Goal: Navigation & Orientation: Find specific page/section

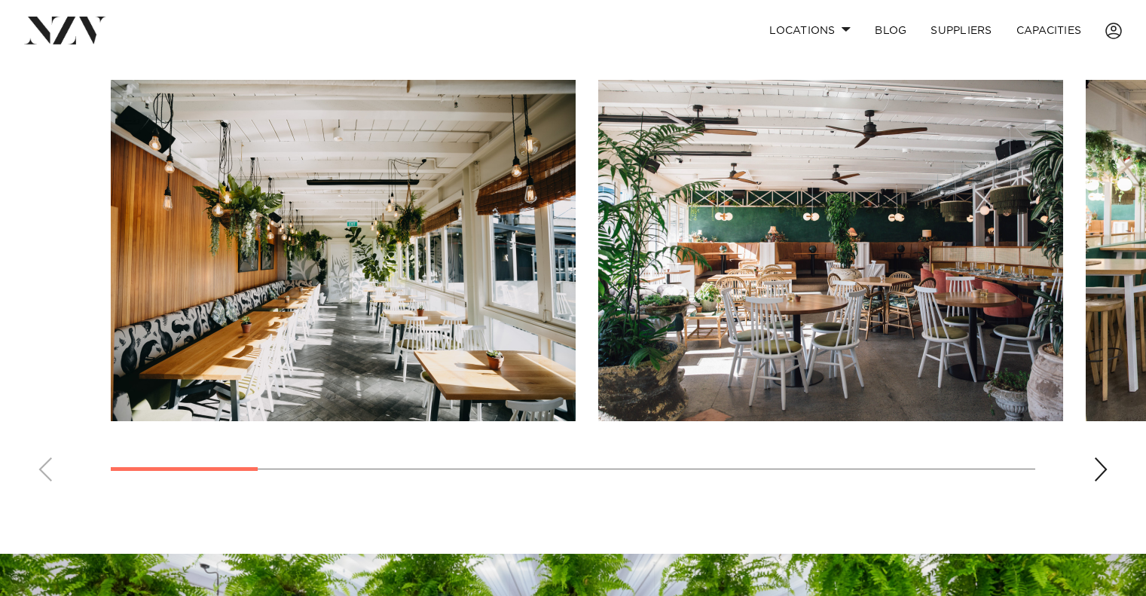
scroll to position [1046, 0]
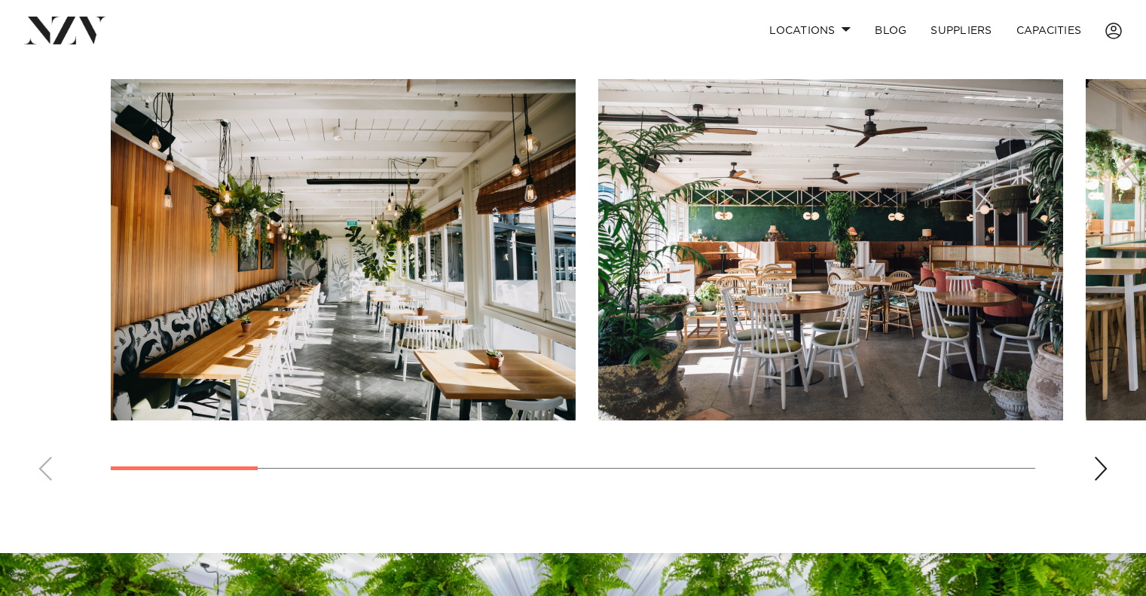
click at [1094, 481] on div "Next slide" at bounding box center [1101, 469] width 15 height 24
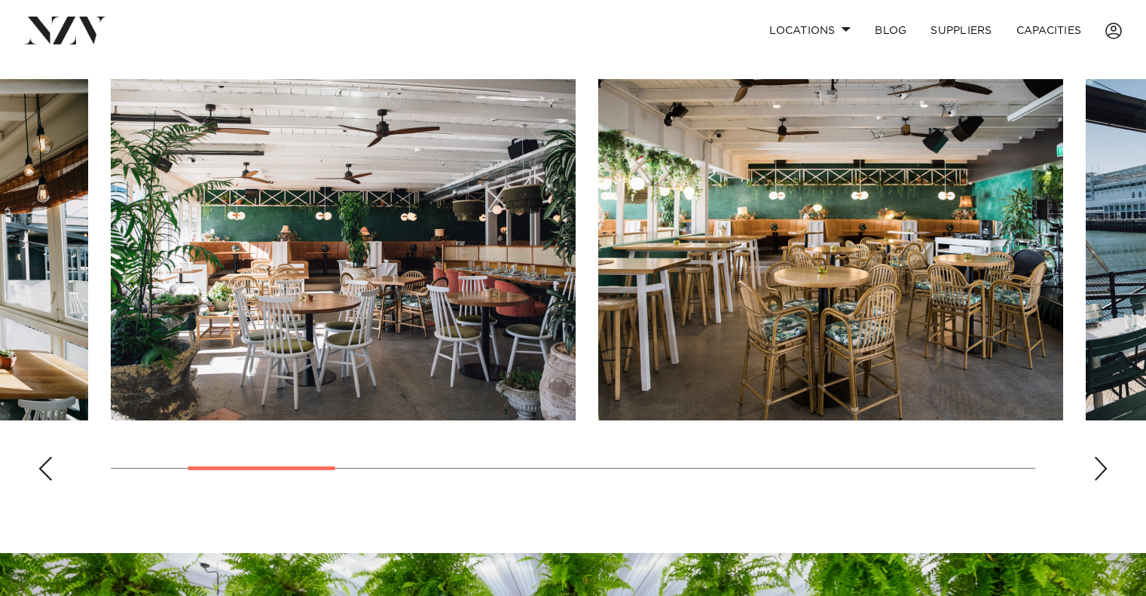
click at [1094, 481] on div "Next slide" at bounding box center [1101, 469] width 15 height 24
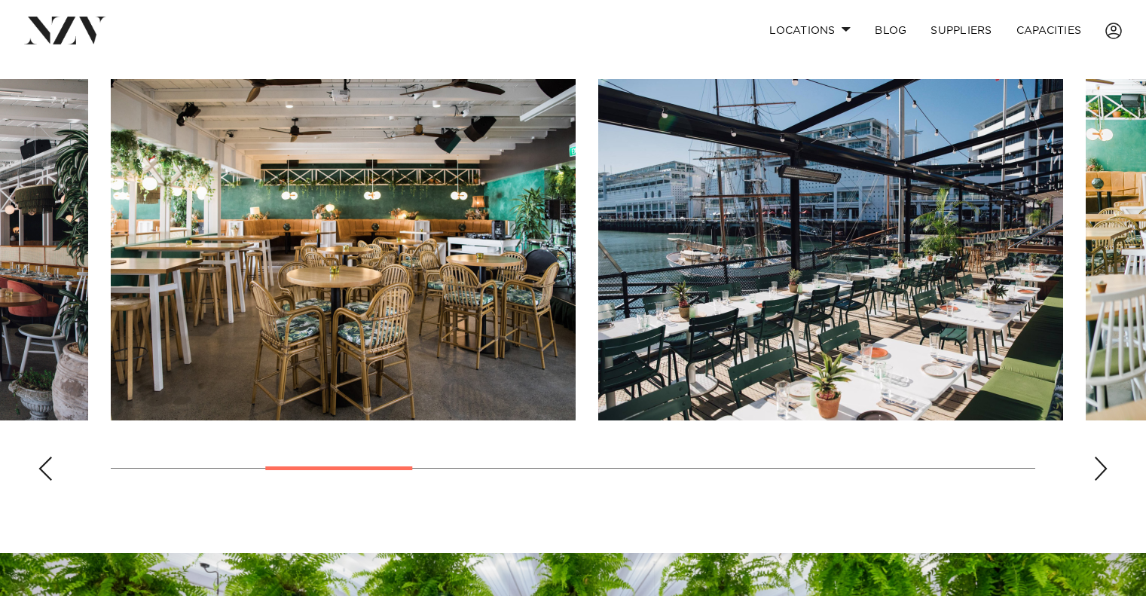
click at [1094, 481] on div "Next slide" at bounding box center [1101, 469] width 15 height 24
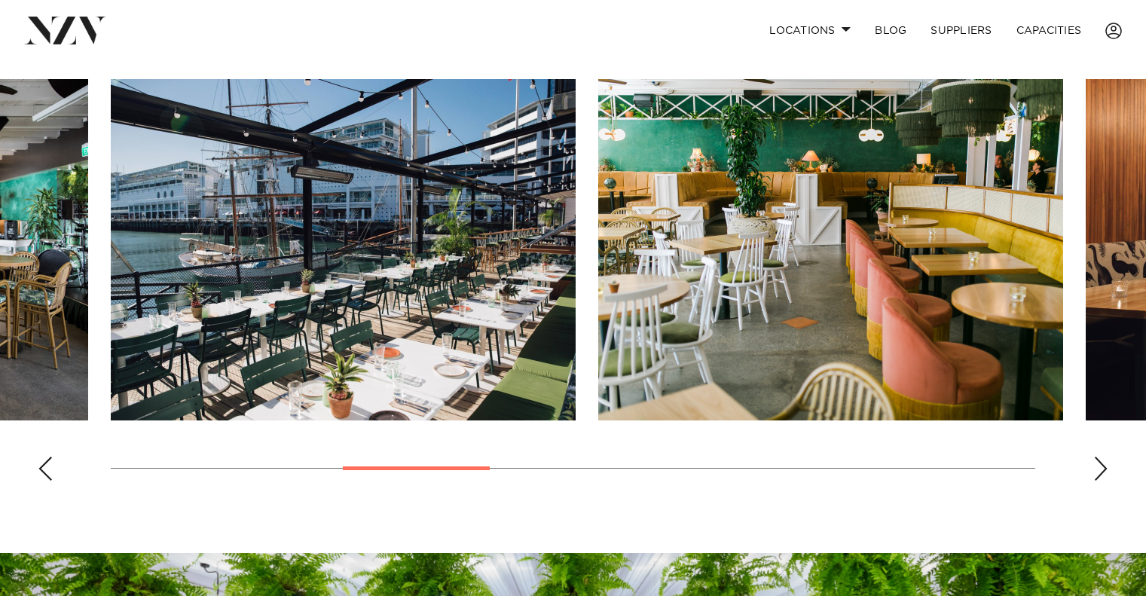
click at [1094, 481] on div "Next slide" at bounding box center [1101, 469] width 15 height 24
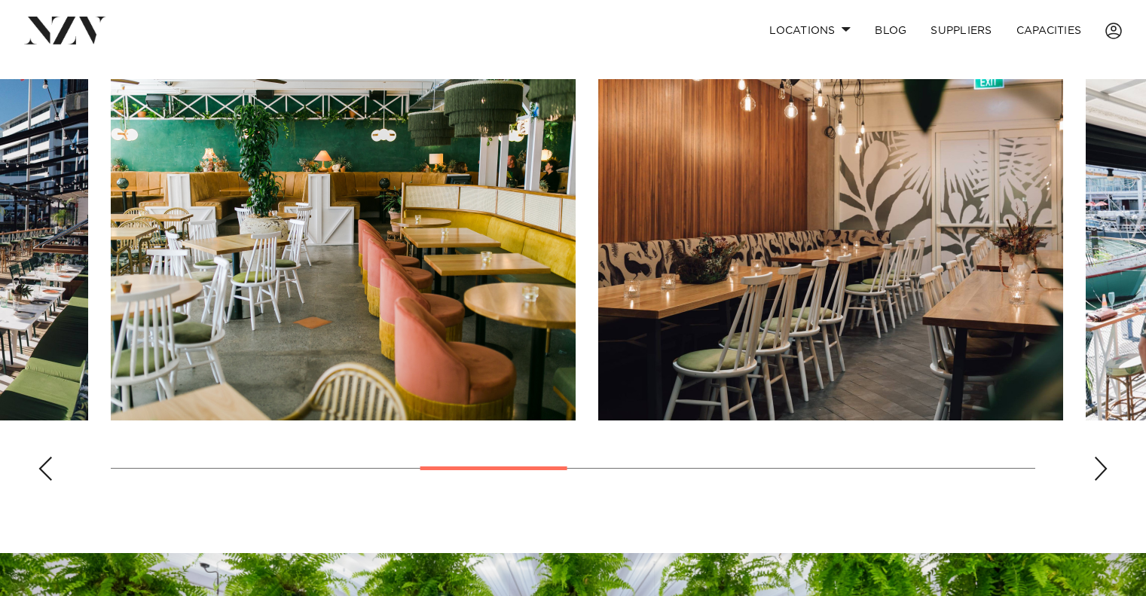
click at [1094, 481] on div "Next slide" at bounding box center [1101, 469] width 15 height 24
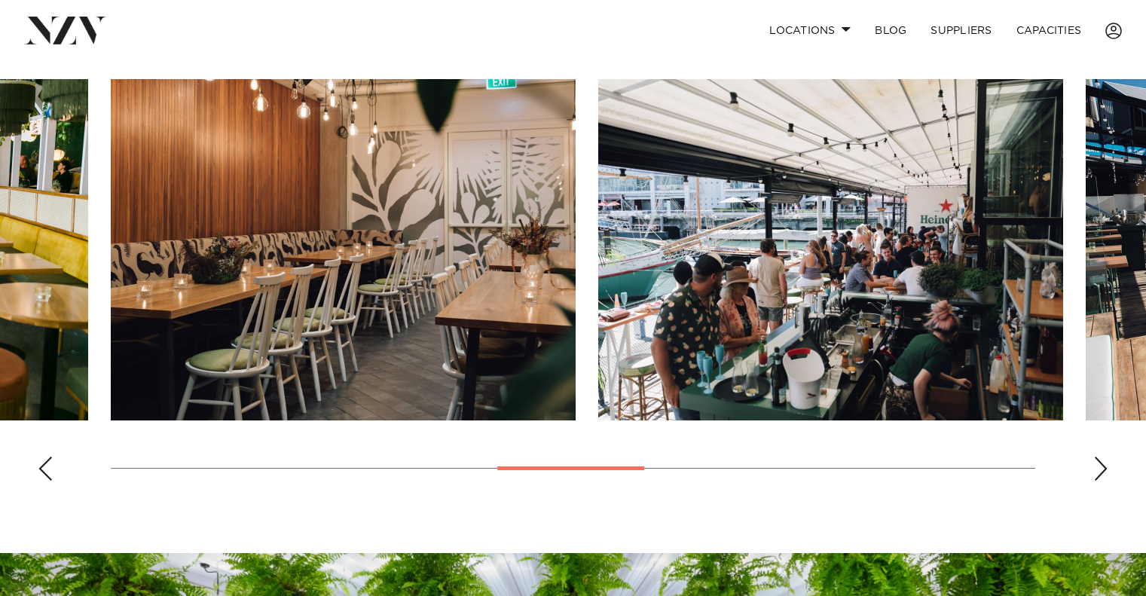
click at [1104, 481] on div "Next slide" at bounding box center [1101, 469] width 15 height 24
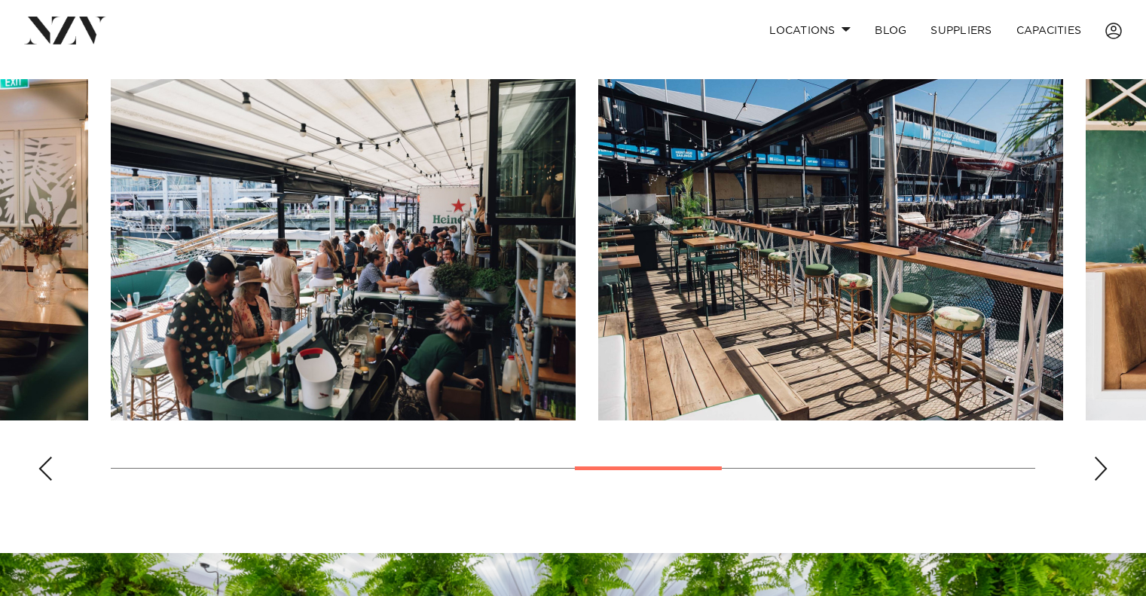
click at [1103, 481] on div "Next slide" at bounding box center [1101, 469] width 15 height 24
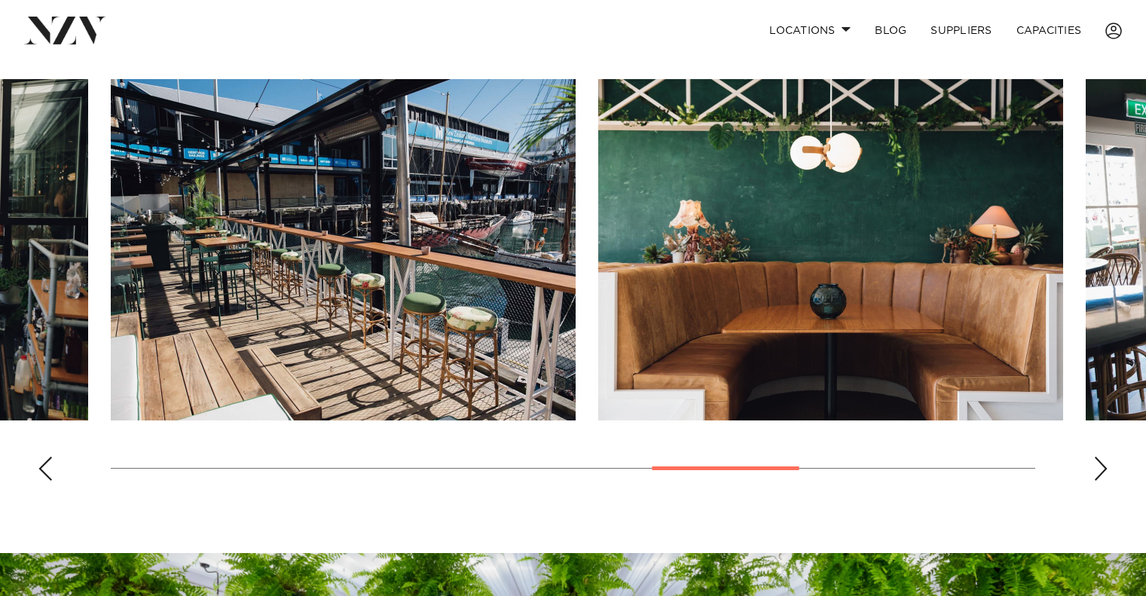
click at [1103, 481] on div "Next slide" at bounding box center [1101, 469] width 15 height 24
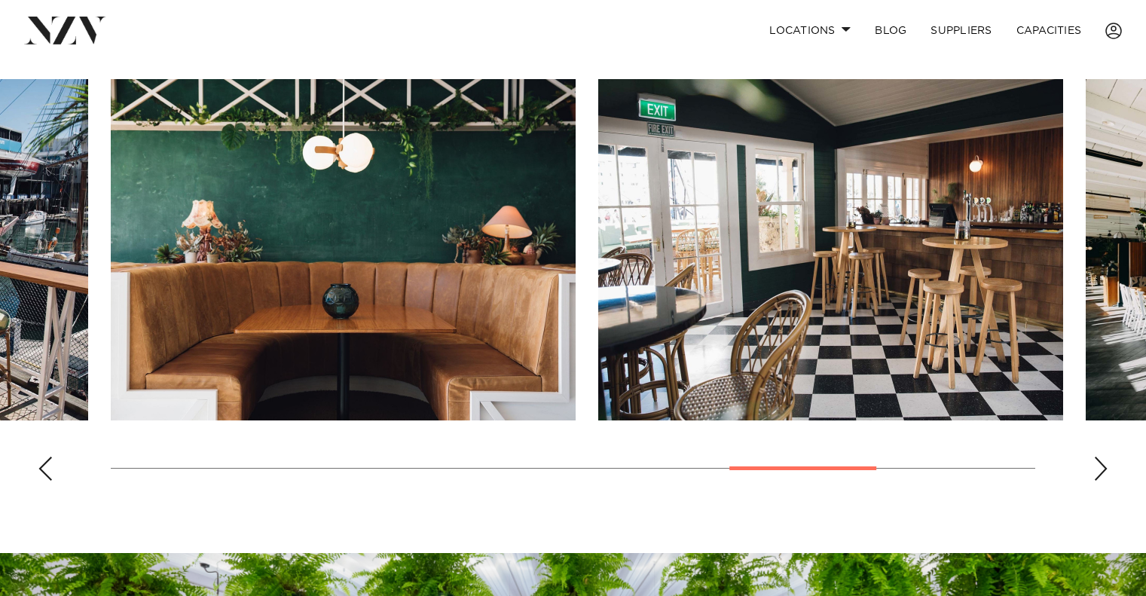
click at [1103, 481] on div "Next slide" at bounding box center [1101, 469] width 15 height 24
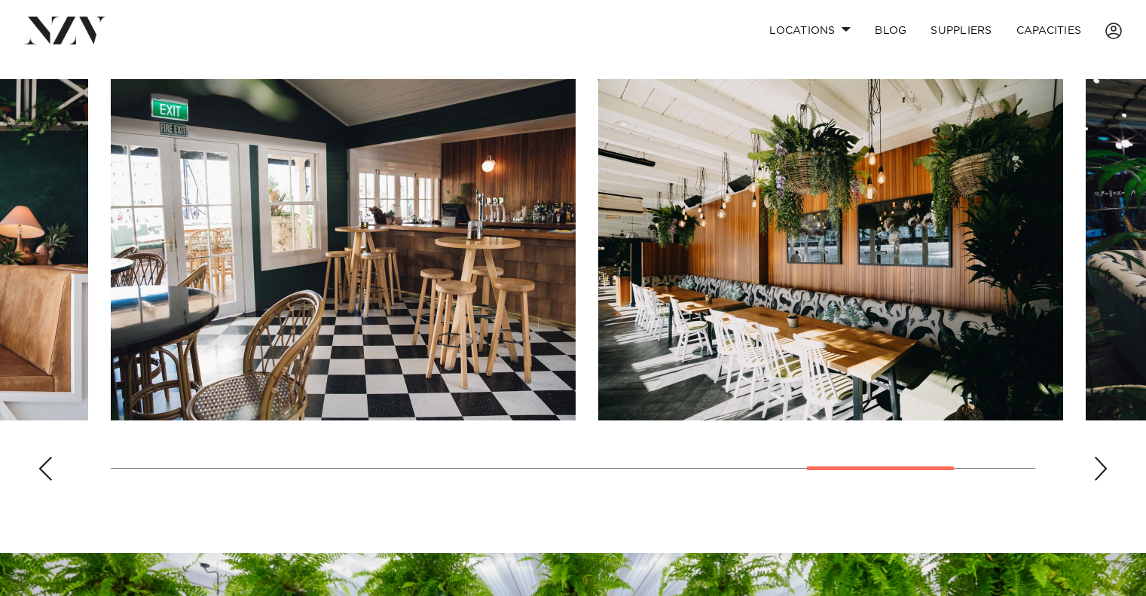
click at [1103, 481] on div "Next slide" at bounding box center [1101, 469] width 15 height 24
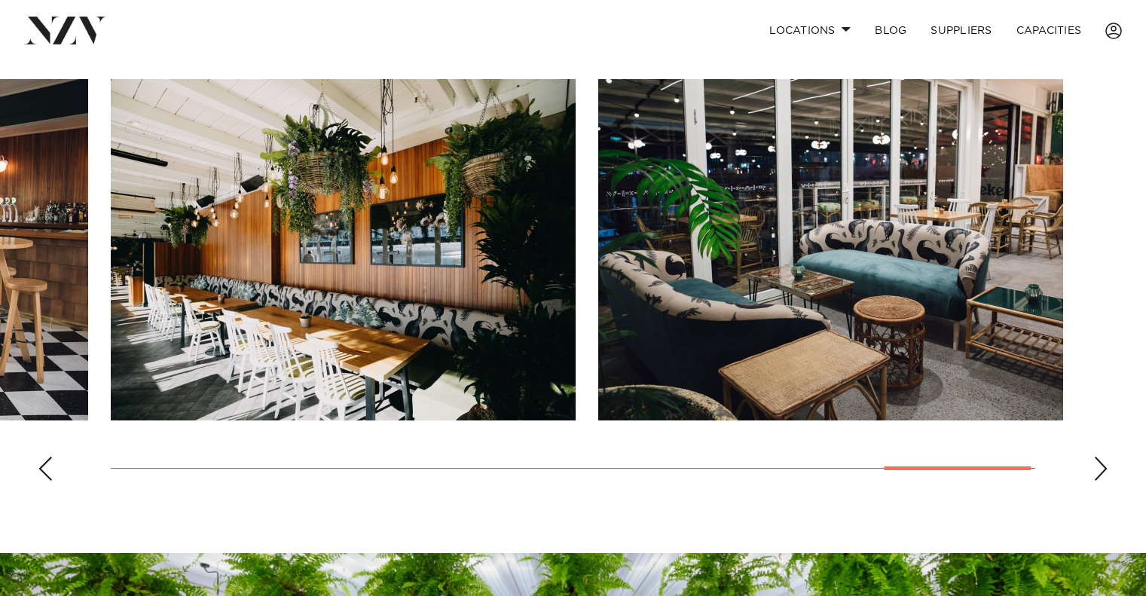
click at [36, 493] on swiper-container at bounding box center [573, 286] width 1146 height 414
click at [39, 481] on div "Previous slide" at bounding box center [45, 469] width 15 height 24
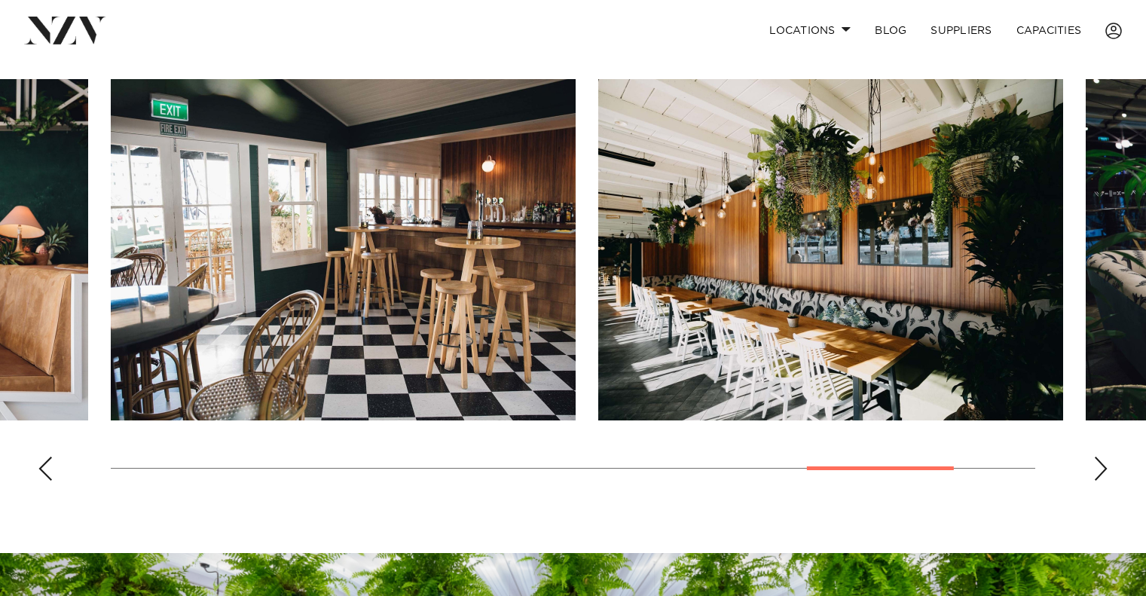
click at [39, 481] on div "Previous slide" at bounding box center [45, 469] width 15 height 24
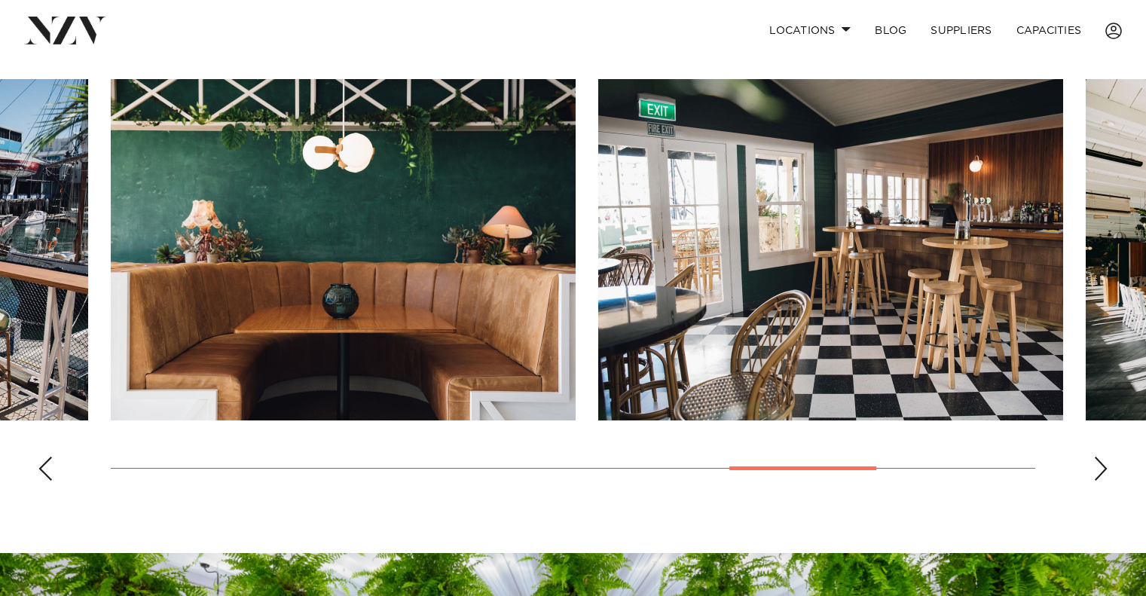
click at [39, 481] on div "Previous slide" at bounding box center [45, 469] width 15 height 24
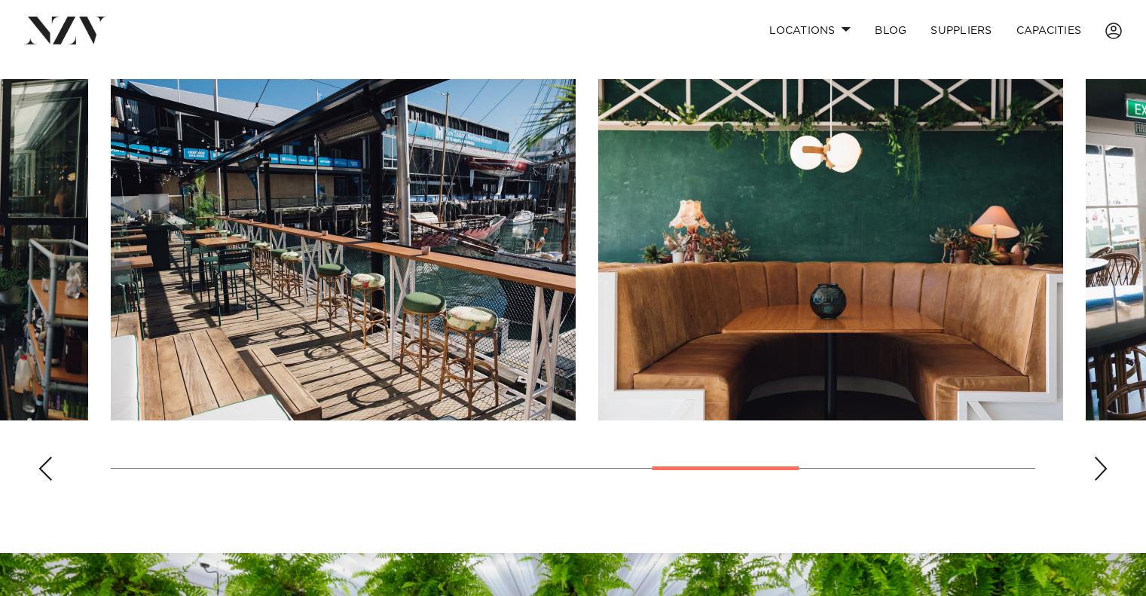
click at [39, 481] on div "Previous slide" at bounding box center [45, 469] width 15 height 24
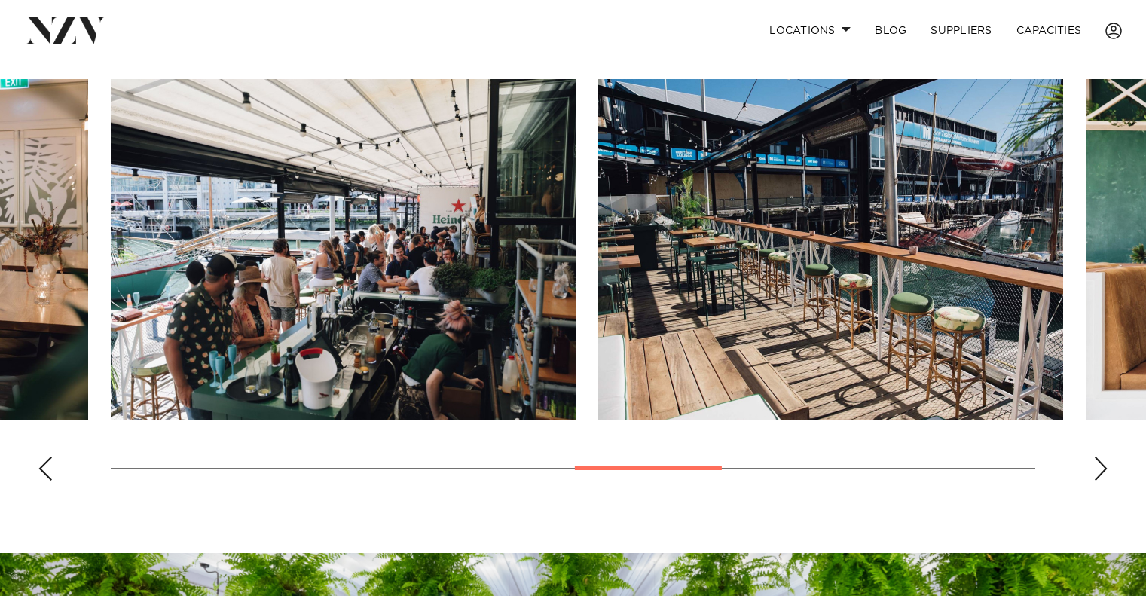
click at [39, 481] on div "Previous slide" at bounding box center [45, 469] width 15 height 24
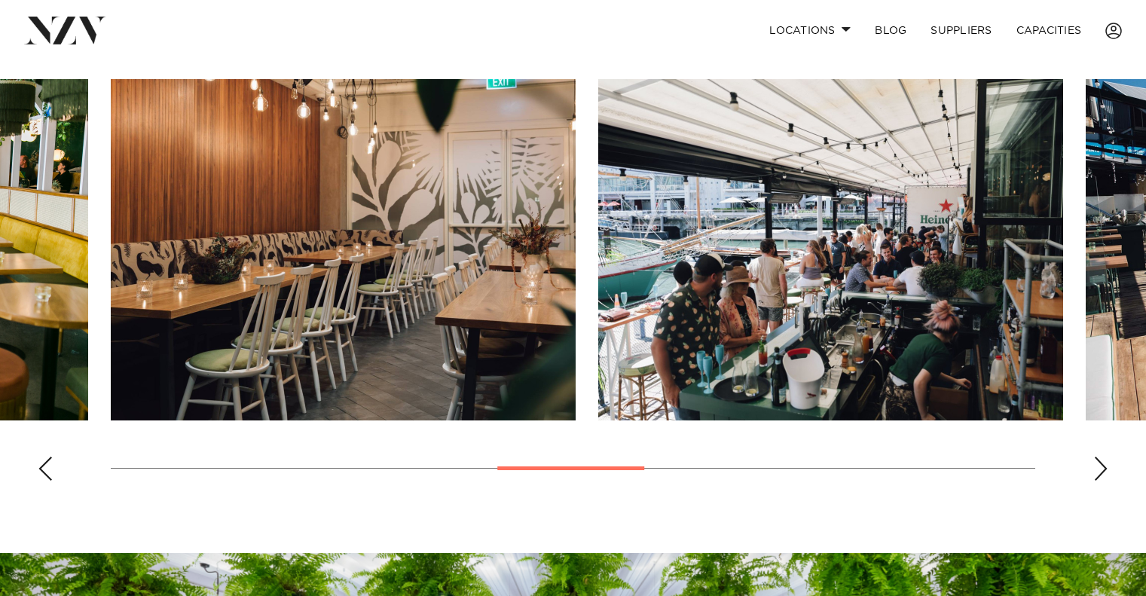
click at [39, 481] on div "Previous slide" at bounding box center [45, 469] width 15 height 24
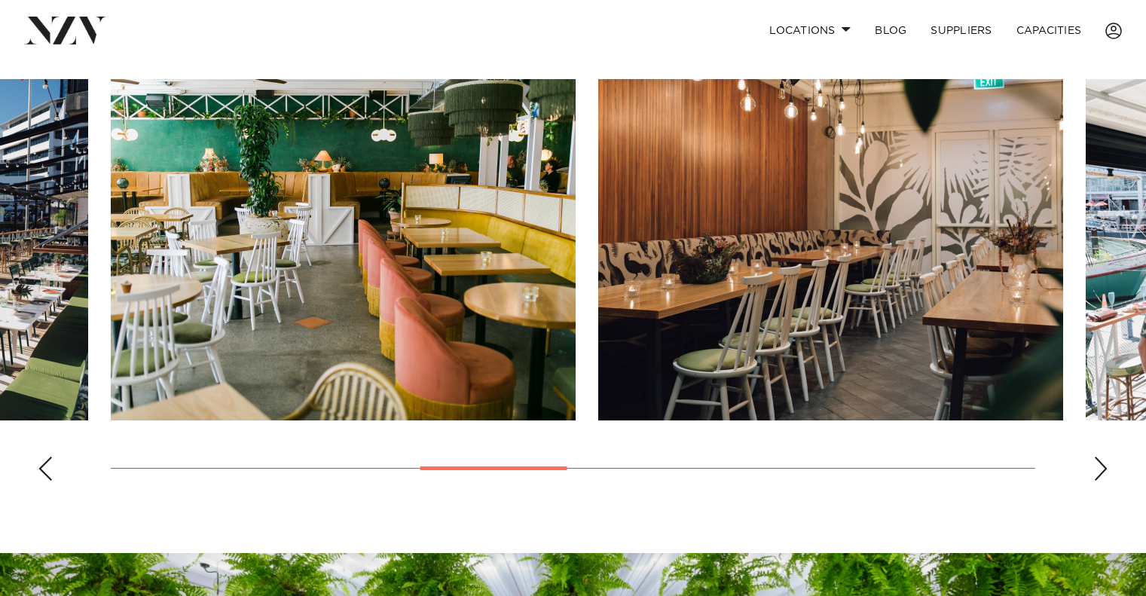
click at [39, 481] on div "Previous slide" at bounding box center [45, 469] width 15 height 24
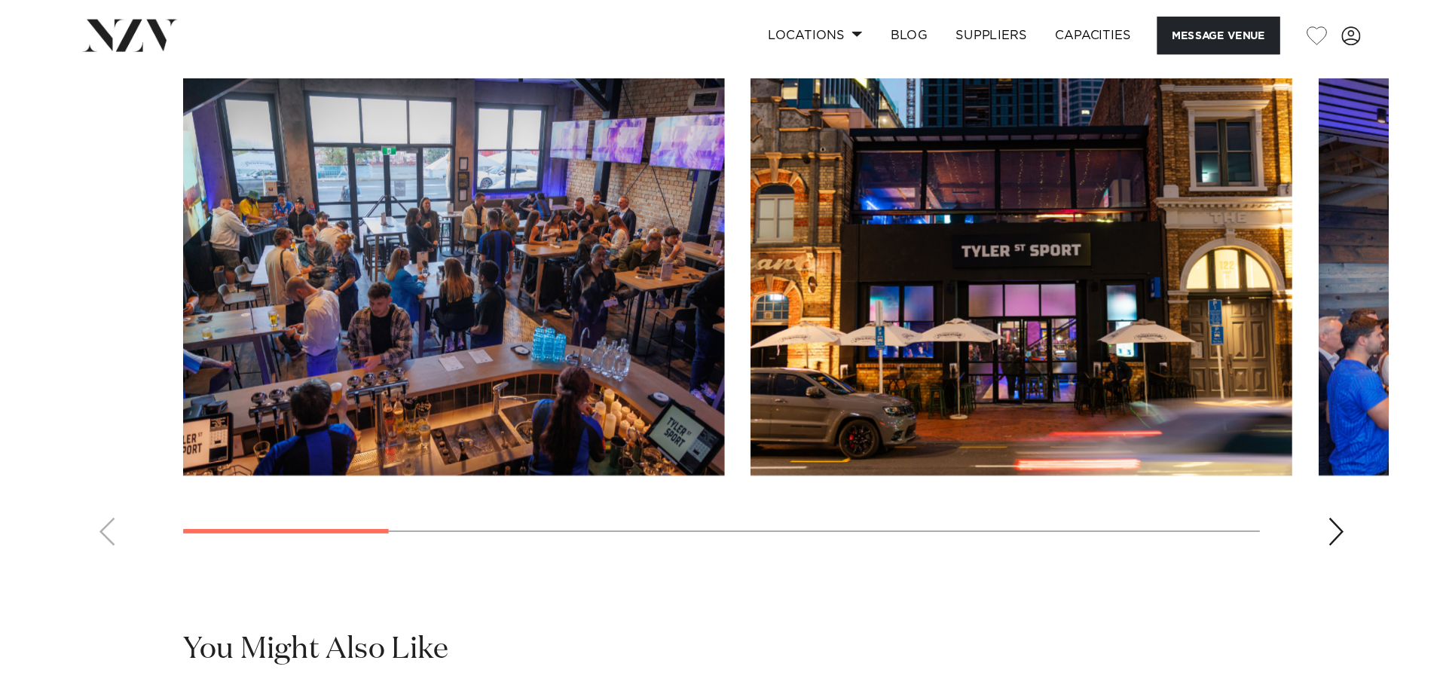
scroll to position [1425, 0]
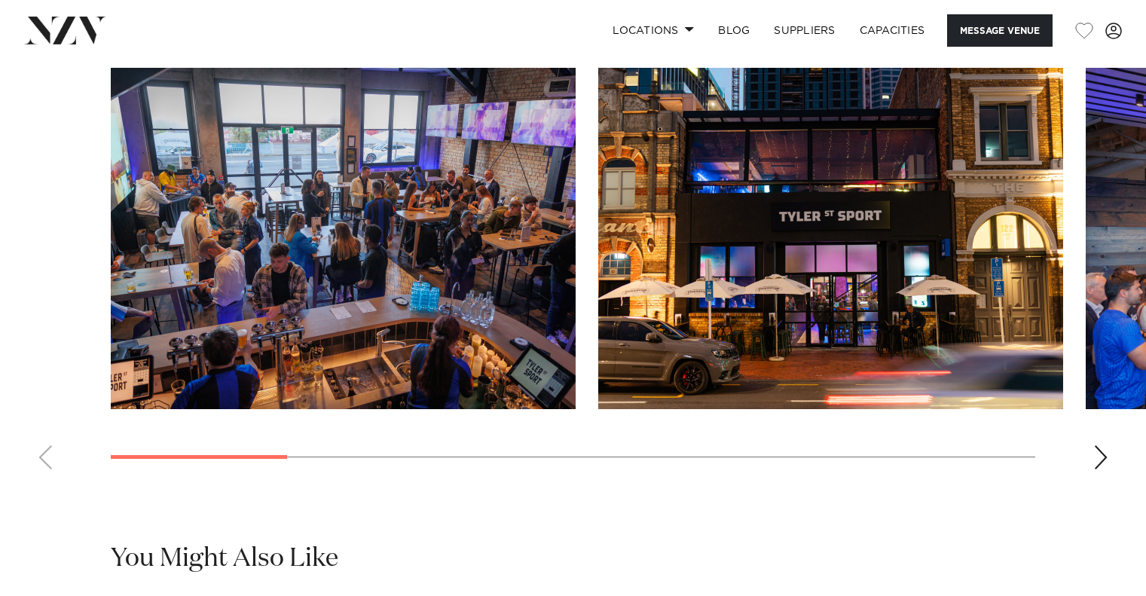
click at [1101, 470] on div "Next slide" at bounding box center [1101, 457] width 15 height 24
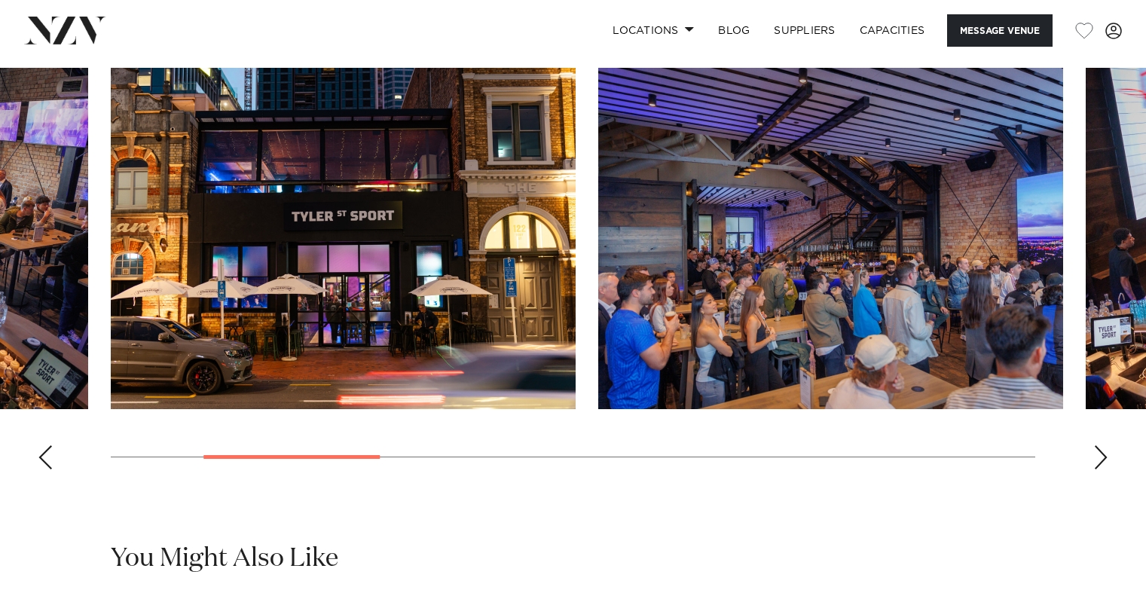
click at [1101, 470] on div "Next slide" at bounding box center [1101, 457] width 15 height 24
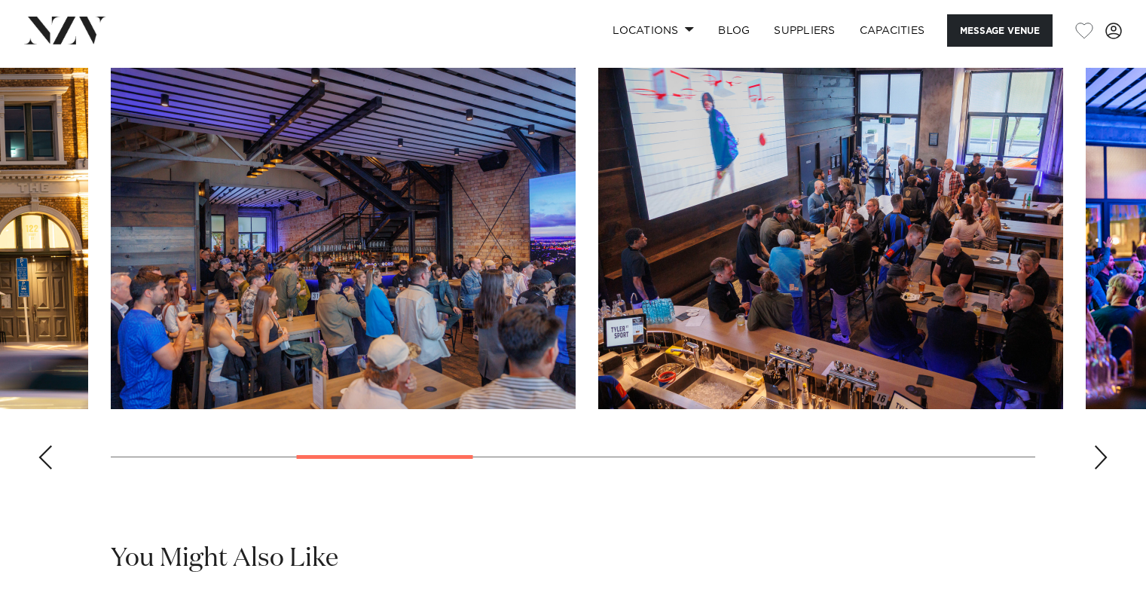
click at [46, 470] on div "Previous slide" at bounding box center [45, 457] width 15 height 24
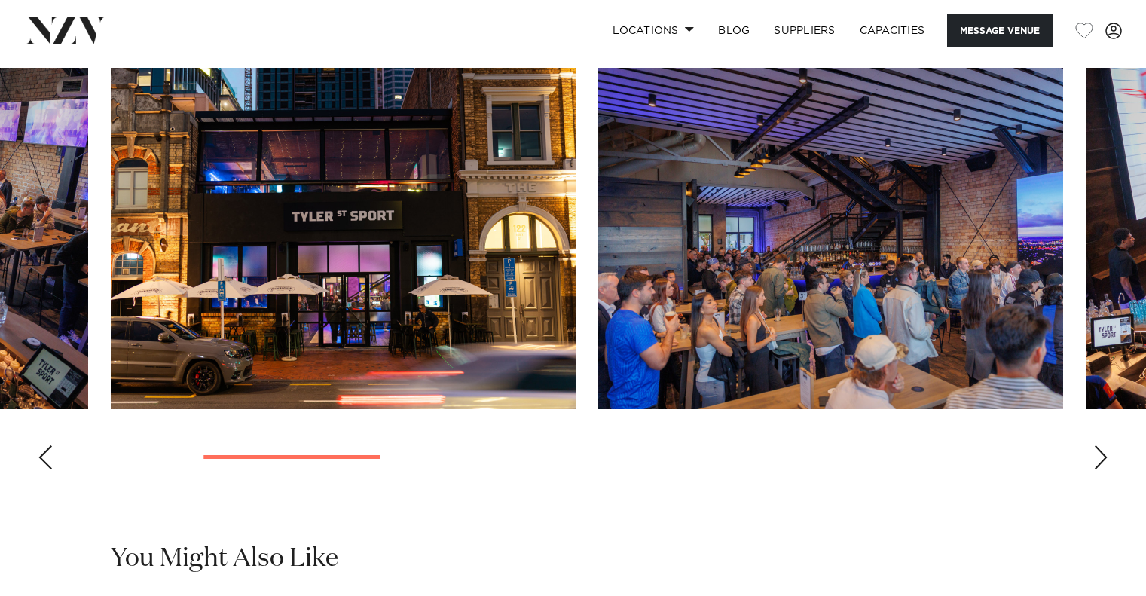
click at [46, 470] on div "Previous slide" at bounding box center [45, 457] width 15 height 24
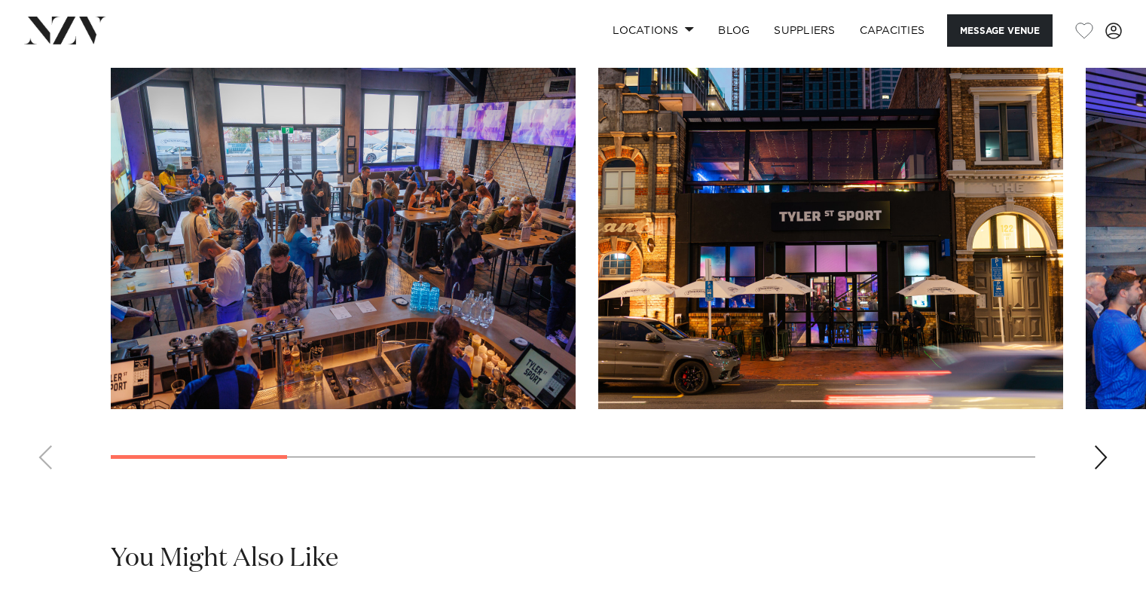
click at [1105, 470] on div "Next slide" at bounding box center [1101, 457] width 15 height 24
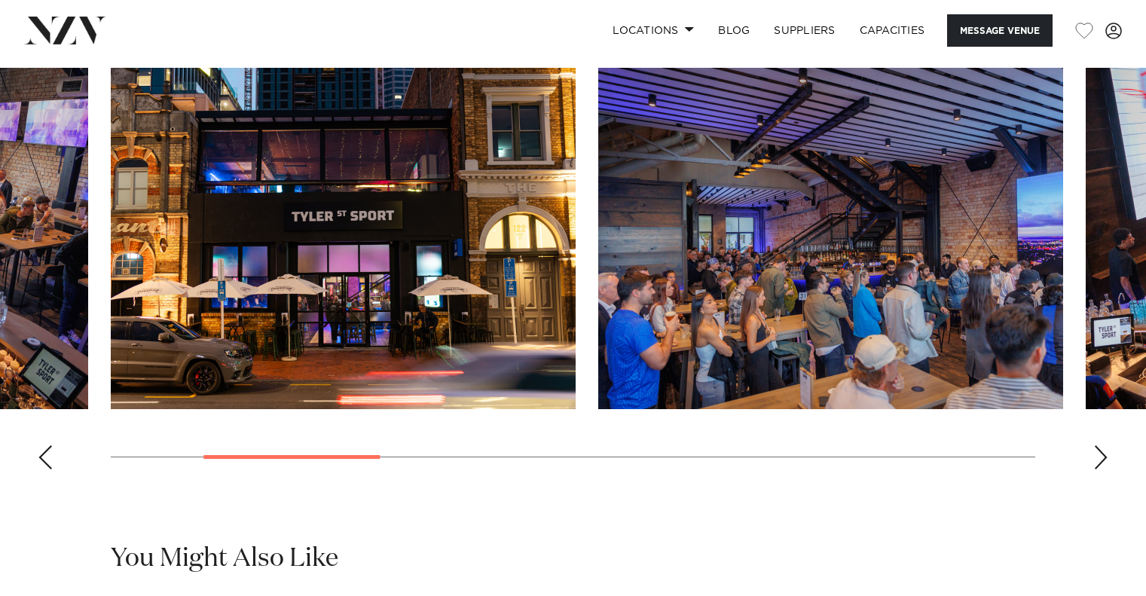
click at [1103, 470] on div "Next slide" at bounding box center [1101, 457] width 15 height 24
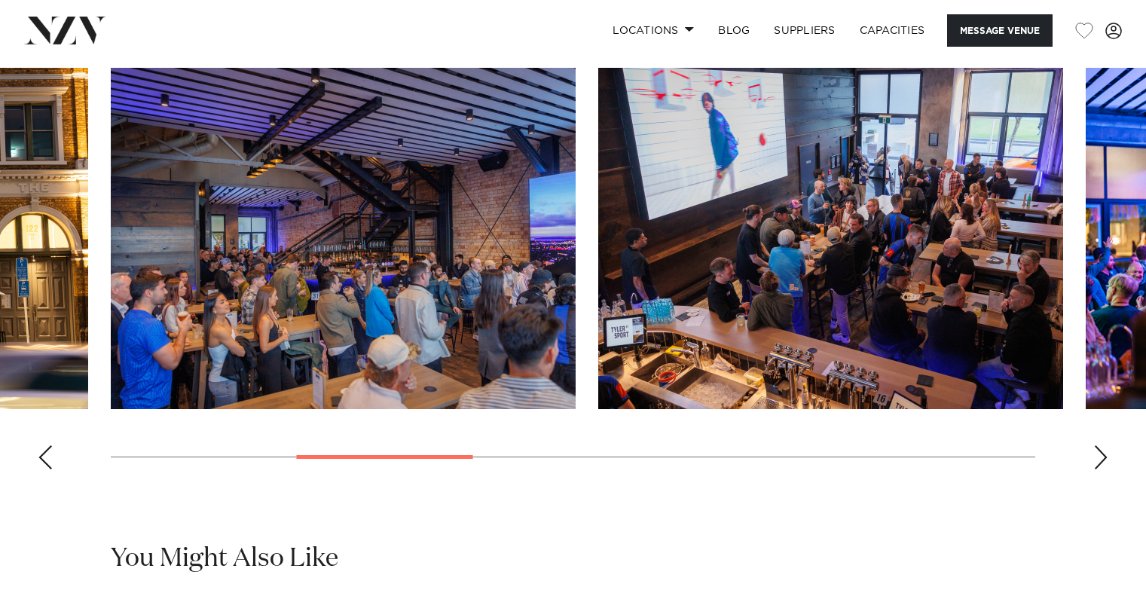
click at [1103, 470] on div "Next slide" at bounding box center [1101, 457] width 15 height 24
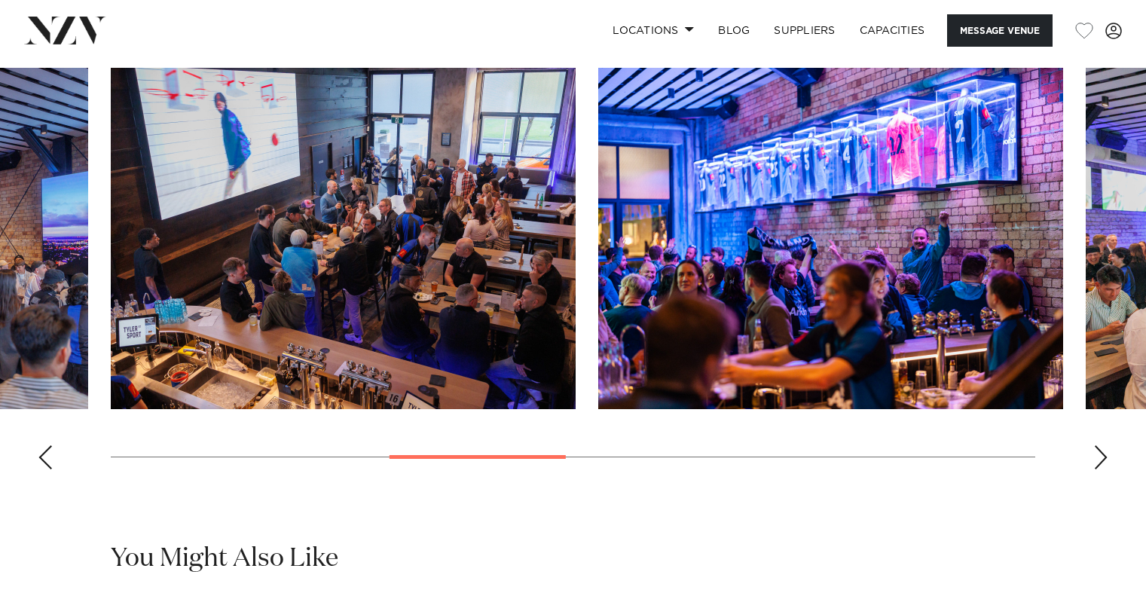
click at [1103, 470] on div "Next slide" at bounding box center [1101, 457] width 15 height 24
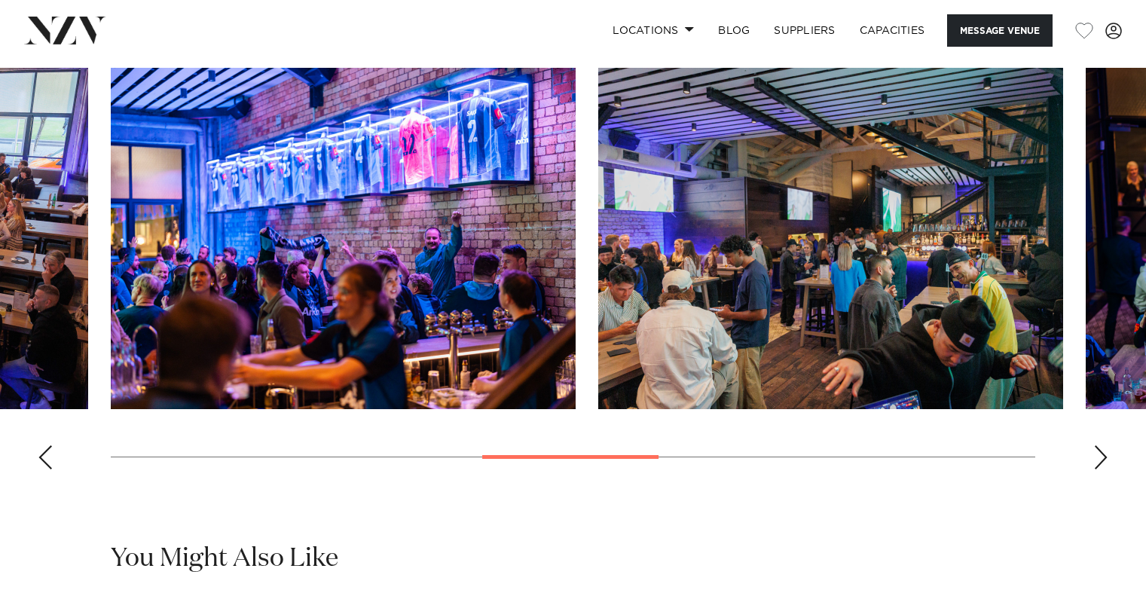
click at [1103, 470] on div "Next slide" at bounding box center [1101, 457] width 15 height 24
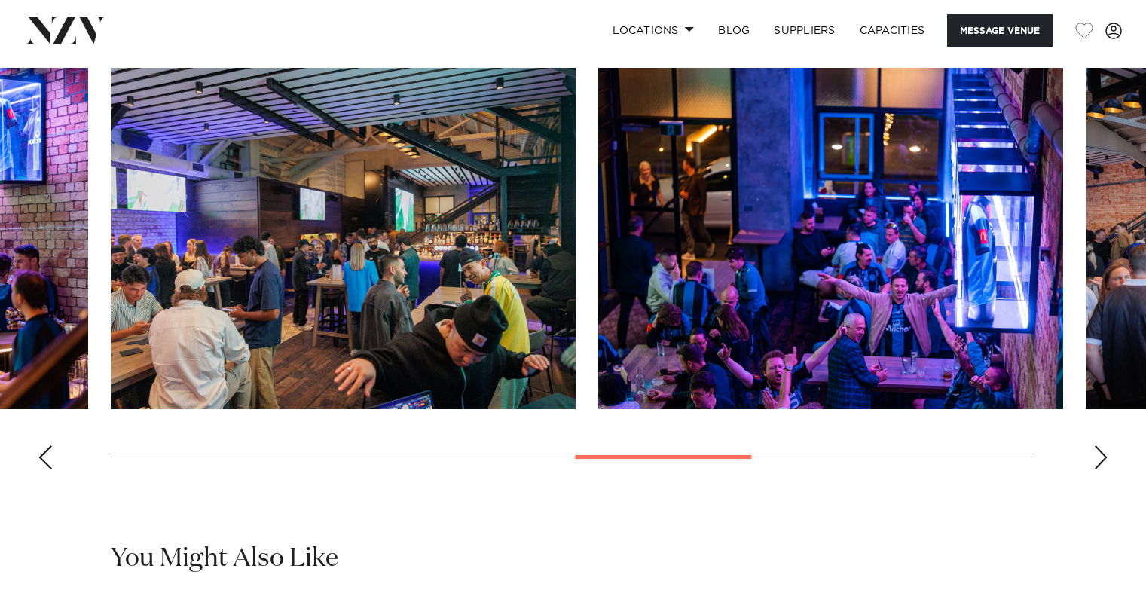
click at [1103, 470] on div "Next slide" at bounding box center [1101, 457] width 15 height 24
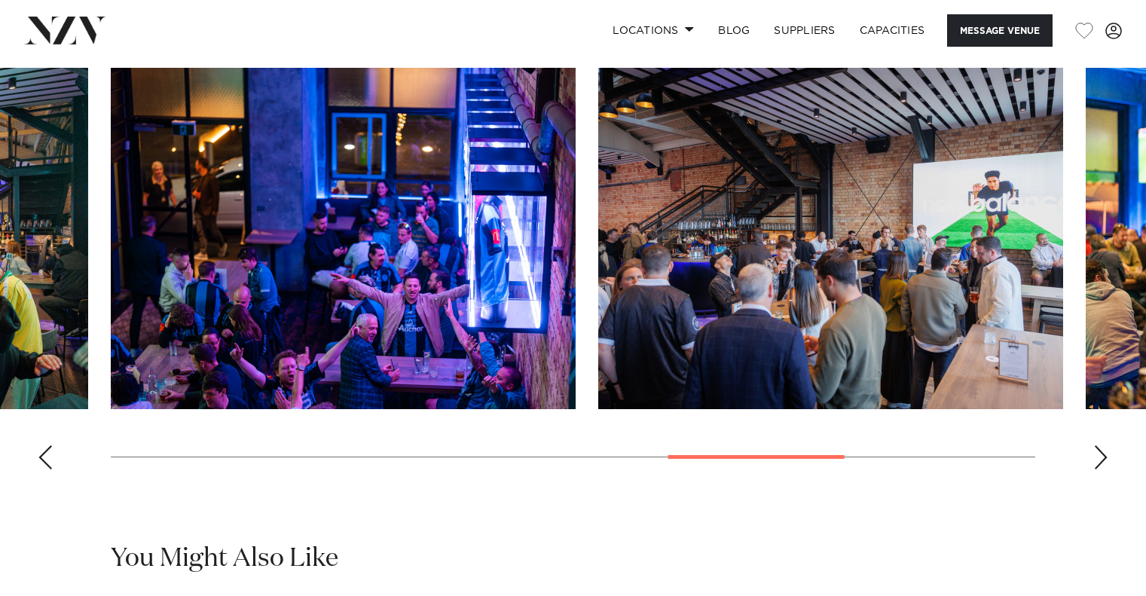
click at [1103, 470] on div "Next slide" at bounding box center [1101, 457] width 15 height 24
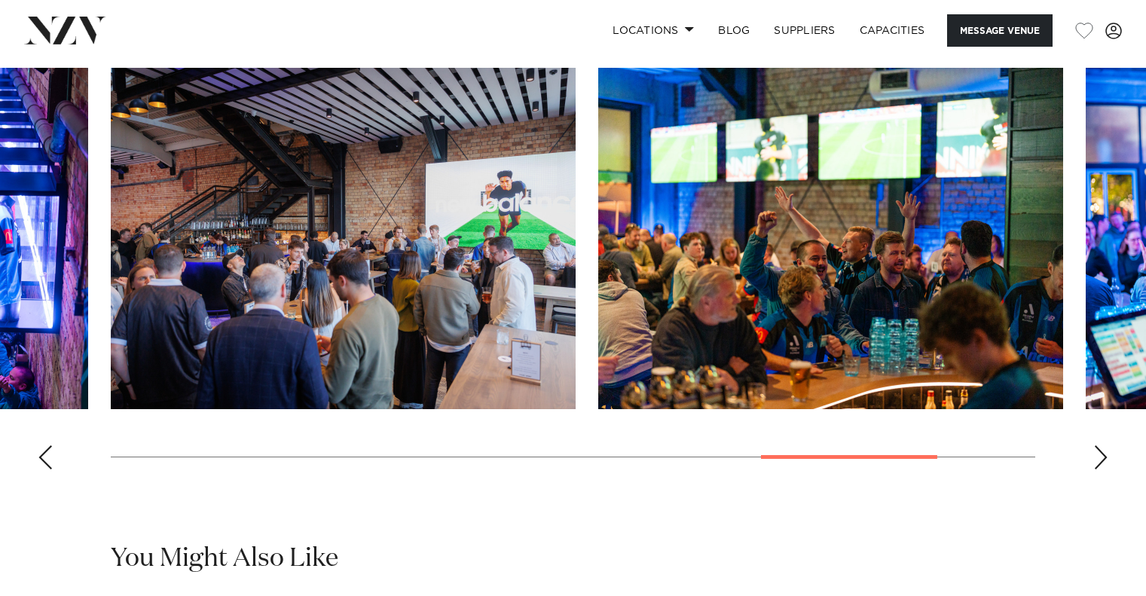
click at [1103, 470] on div "Next slide" at bounding box center [1101, 457] width 15 height 24
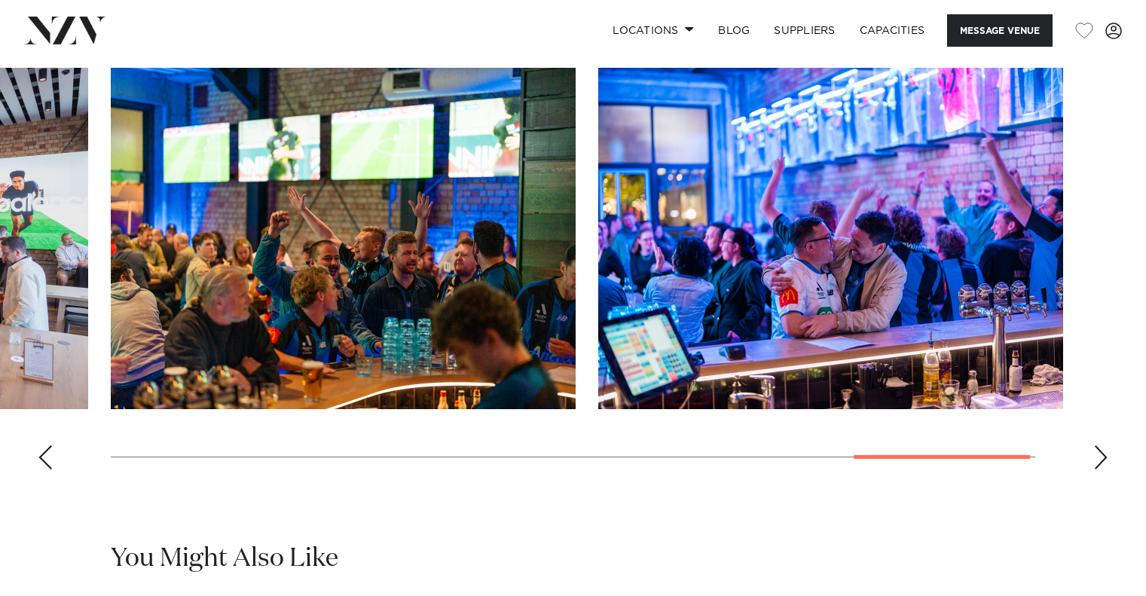
click at [48, 470] on div "Previous slide" at bounding box center [45, 457] width 15 height 24
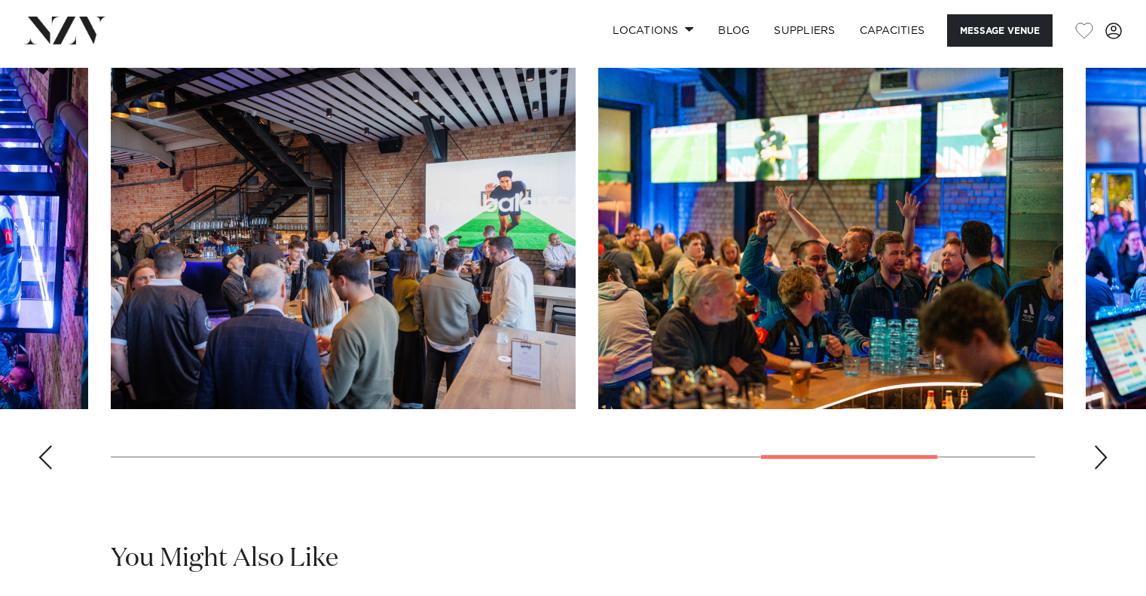
click at [48, 470] on div "Previous slide" at bounding box center [45, 457] width 15 height 24
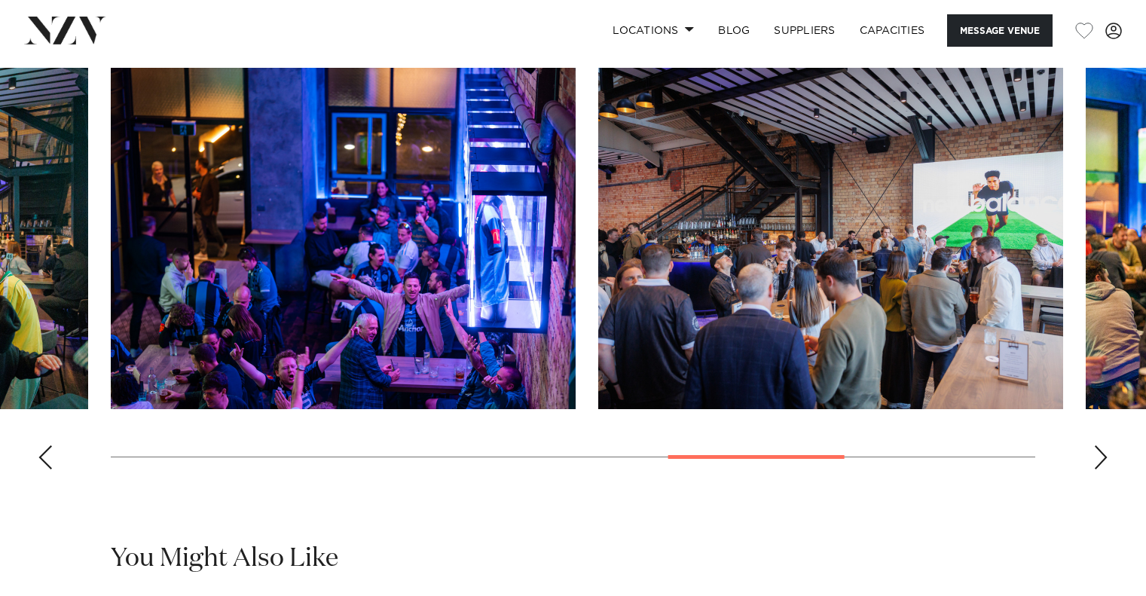
click at [48, 470] on div "Previous slide" at bounding box center [45, 457] width 15 height 24
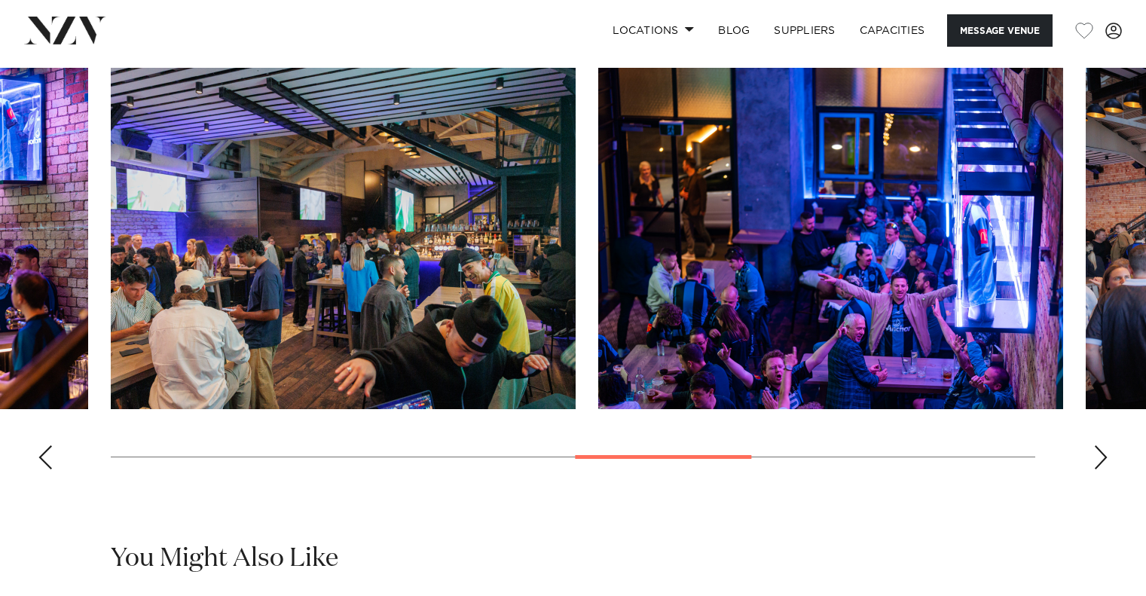
click at [48, 470] on div "Previous slide" at bounding box center [45, 457] width 15 height 24
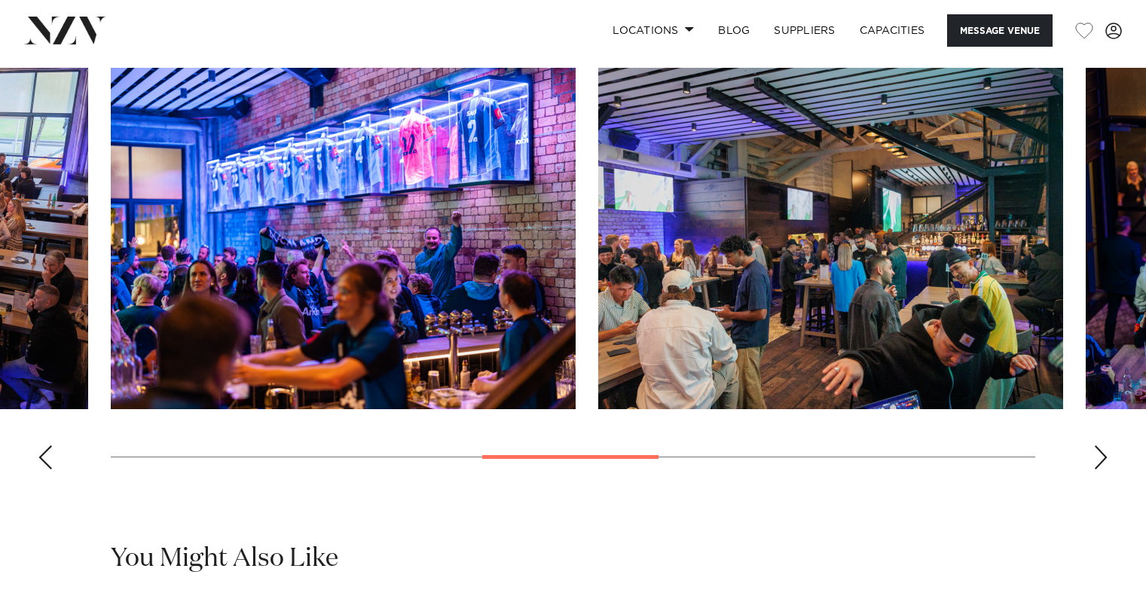
click at [48, 470] on div "Previous slide" at bounding box center [45, 457] width 15 height 24
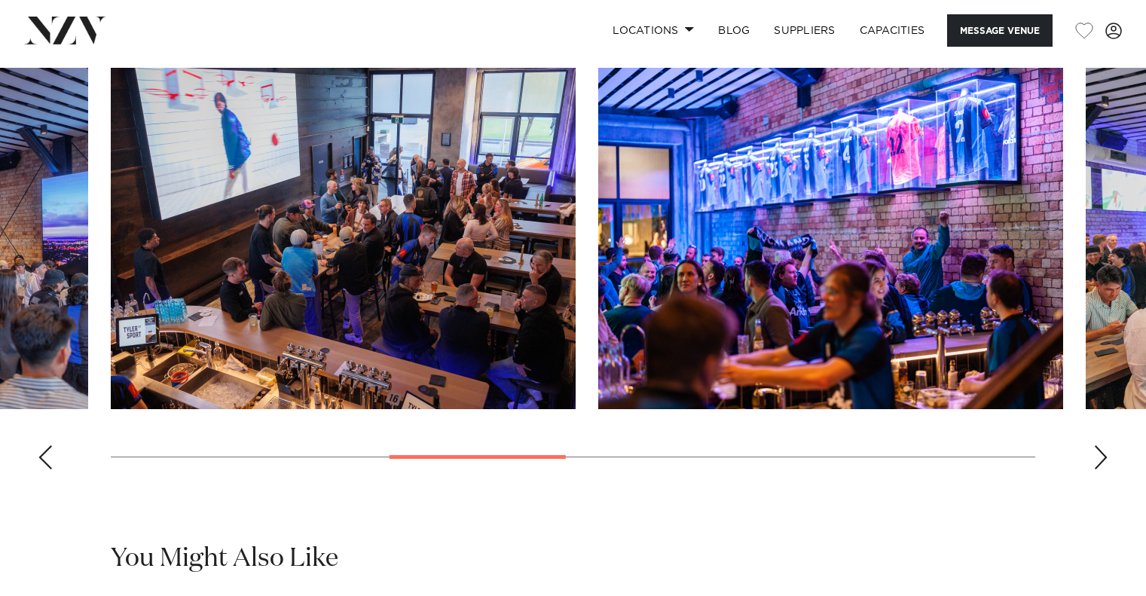
click at [48, 470] on div "Previous slide" at bounding box center [45, 457] width 15 height 24
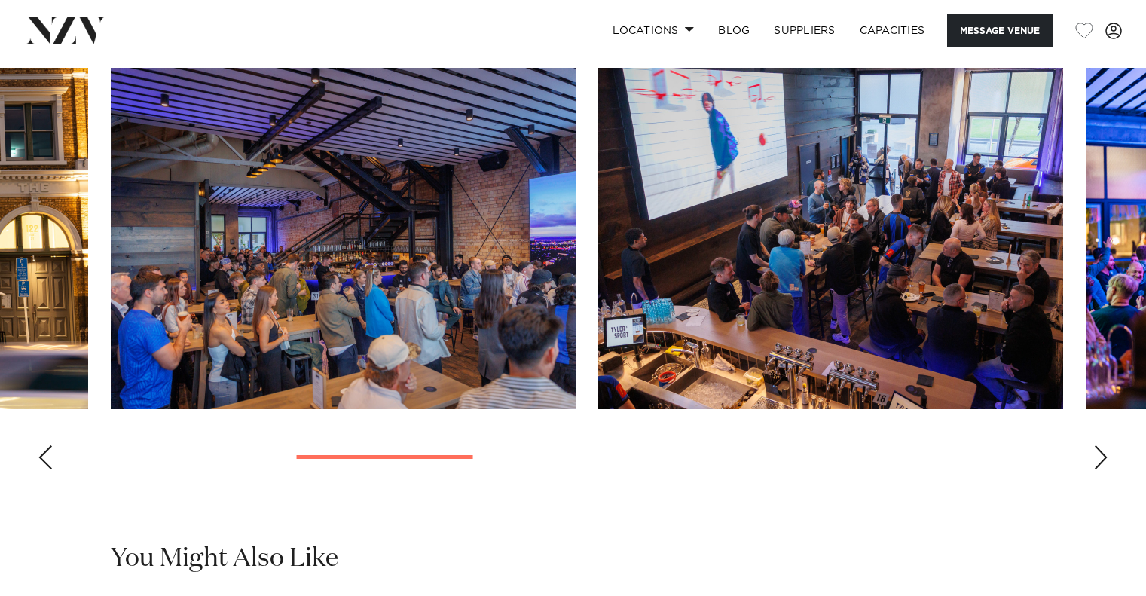
click at [48, 470] on div "Previous slide" at bounding box center [45, 457] width 15 height 24
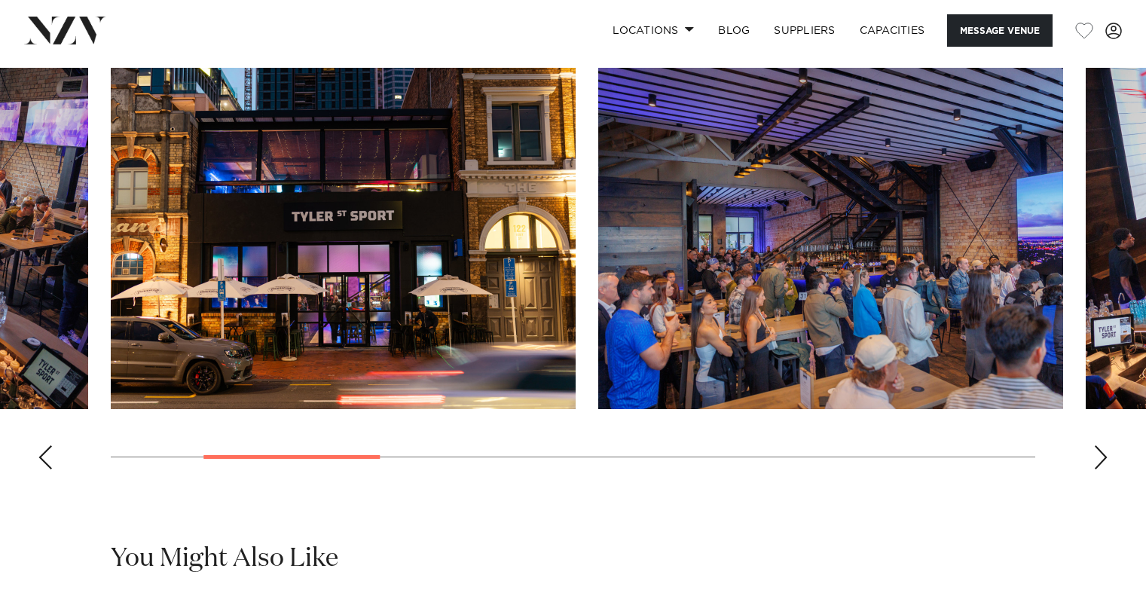
click at [48, 470] on div "Previous slide" at bounding box center [45, 457] width 15 height 24
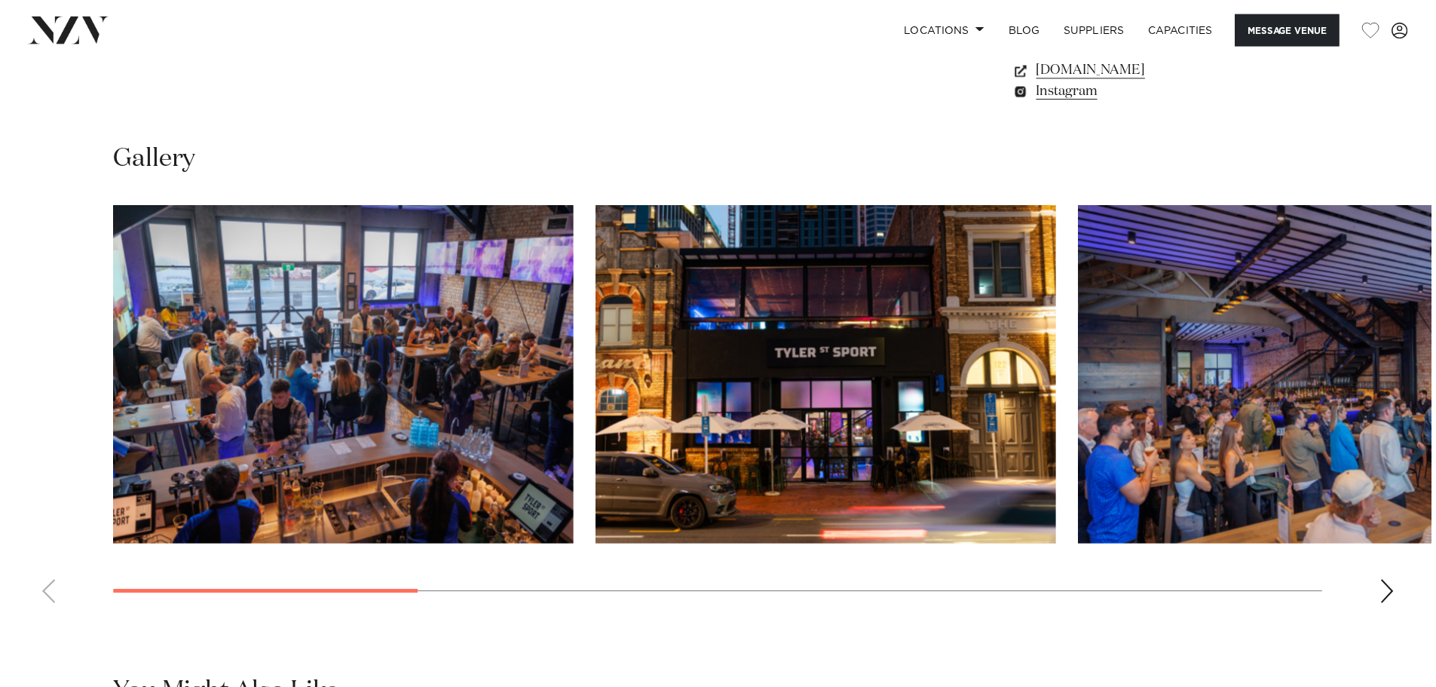
scroll to position [1421, 0]
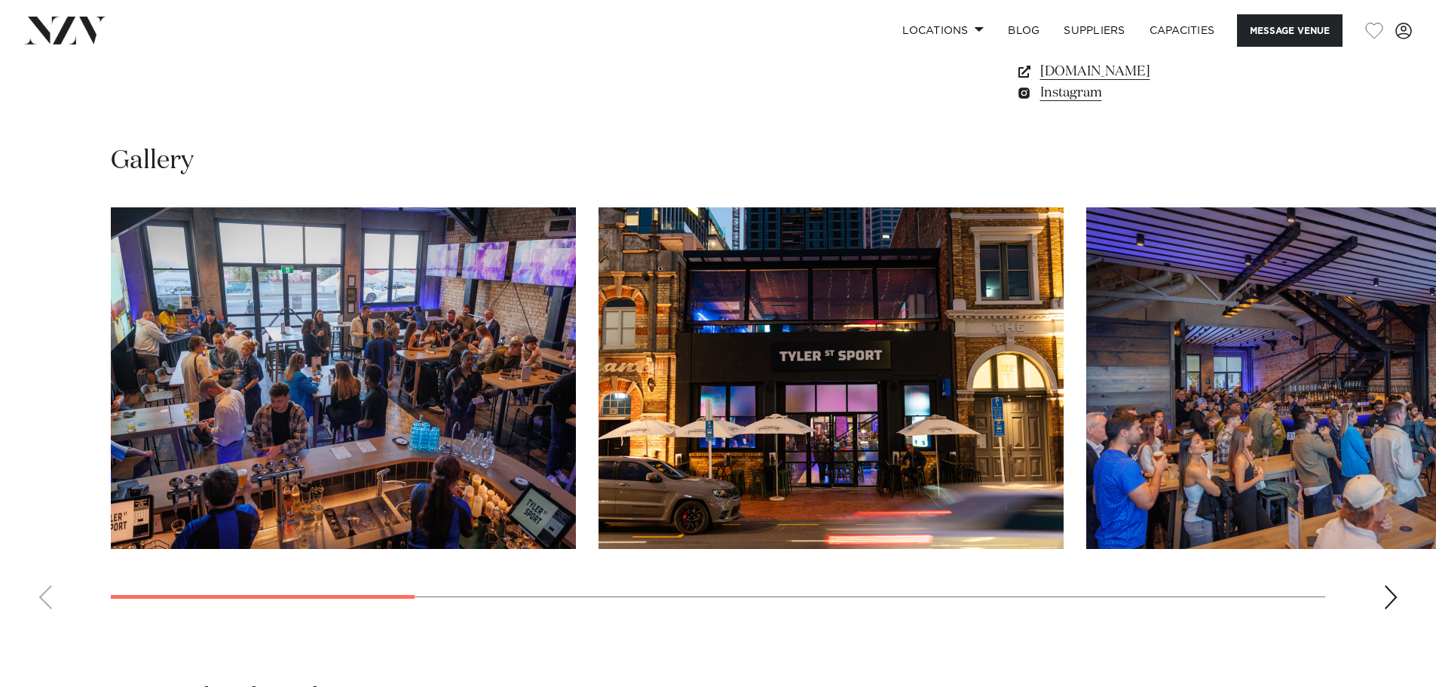
click at [1146, 595] on div "Next slide" at bounding box center [1390, 597] width 15 height 24
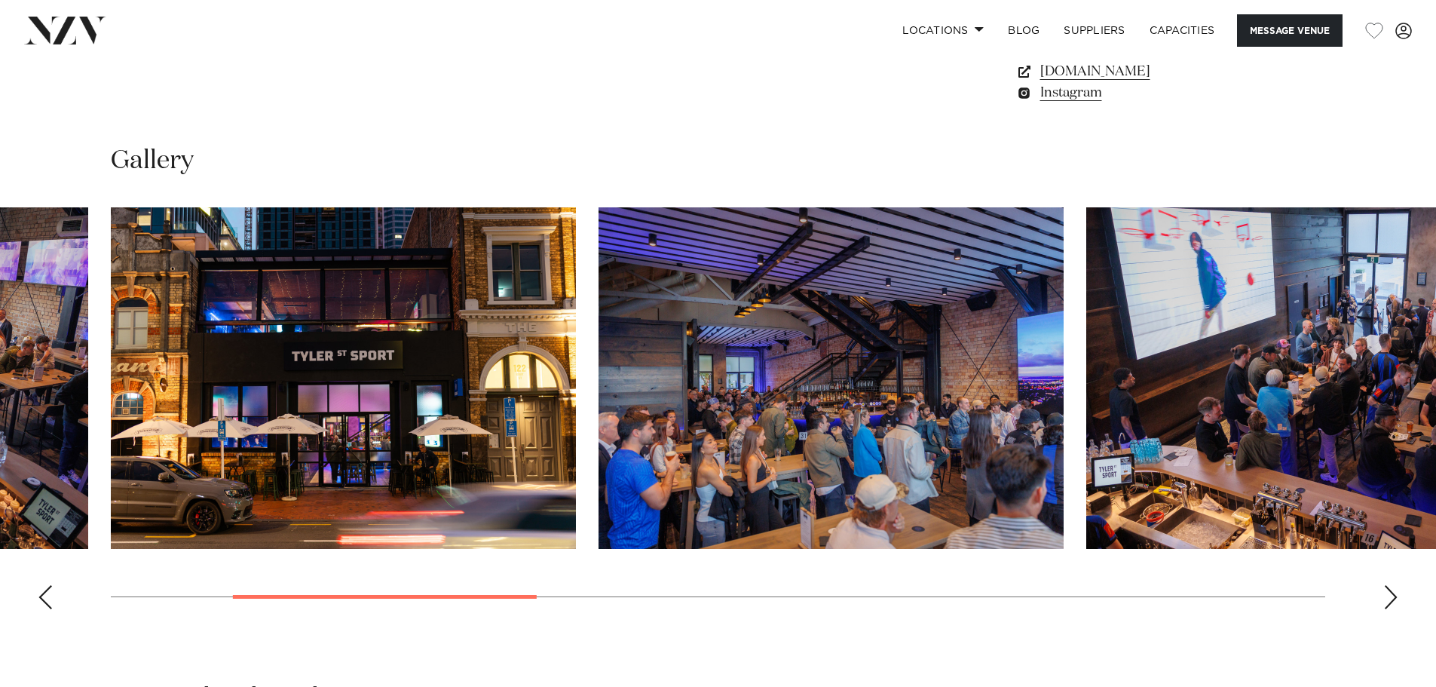
click at [1146, 595] on div "Next slide" at bounding box center [1390, 597] width 15 height 24
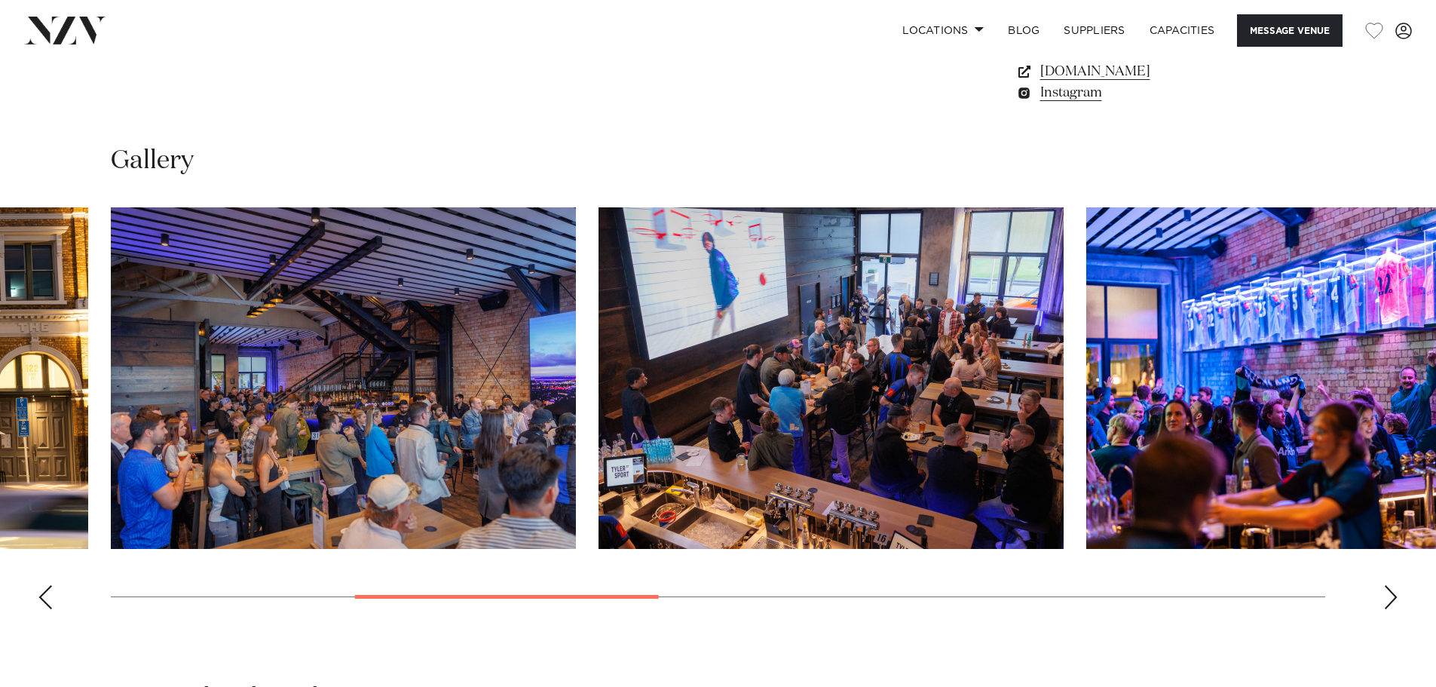
click at [1146, 595] on div "Next slide" at bounding box center [1390, 597] width 15 height 24
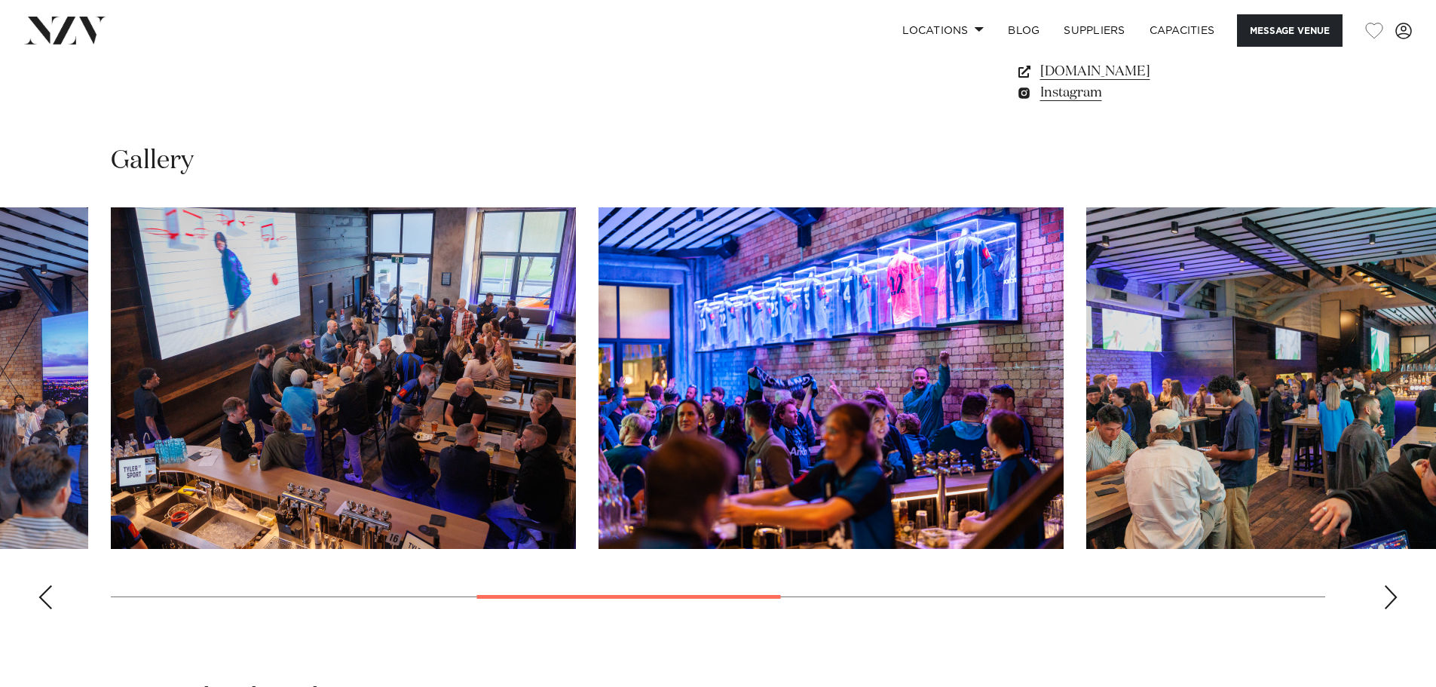
click at [1146, 595] on div "Next slide" at bounding box center [1390, 597] width 15 height 24
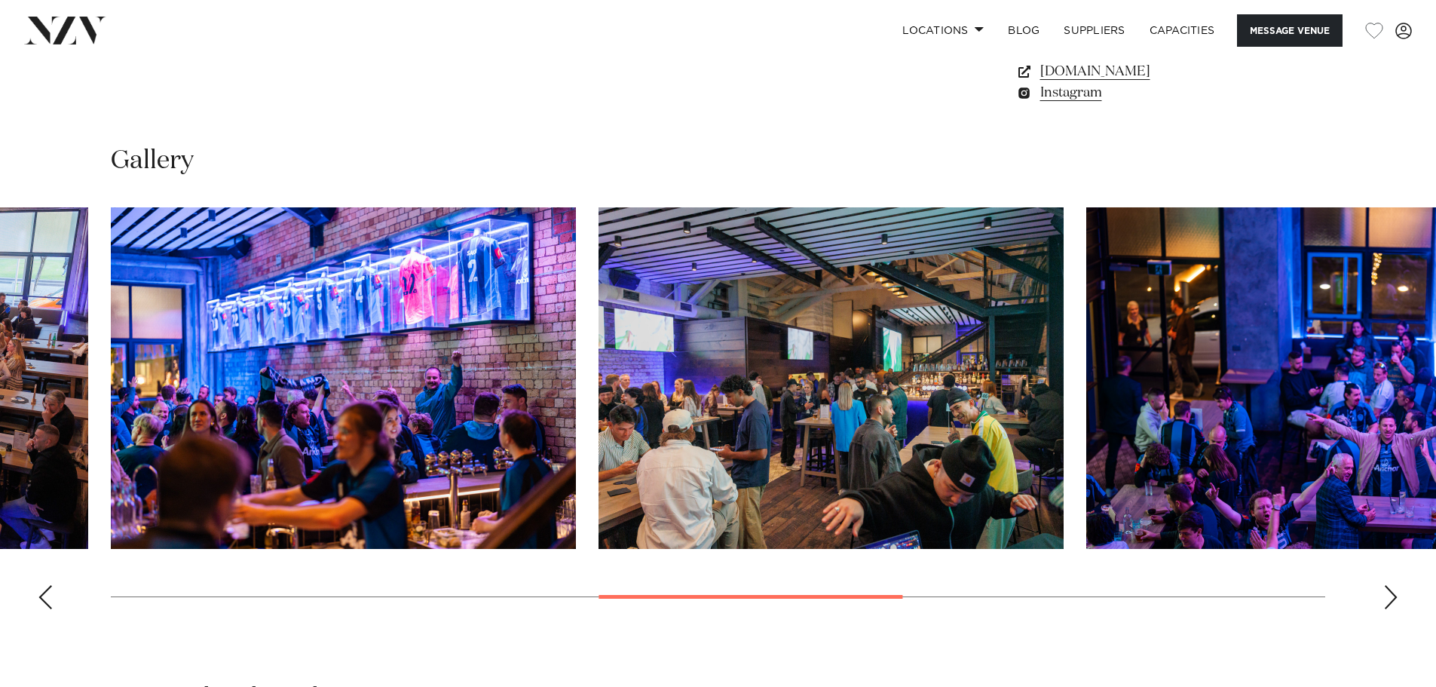
click at [1146, 595] on div "Next slide" at bounding box center [1390, 597] width 15 height 24
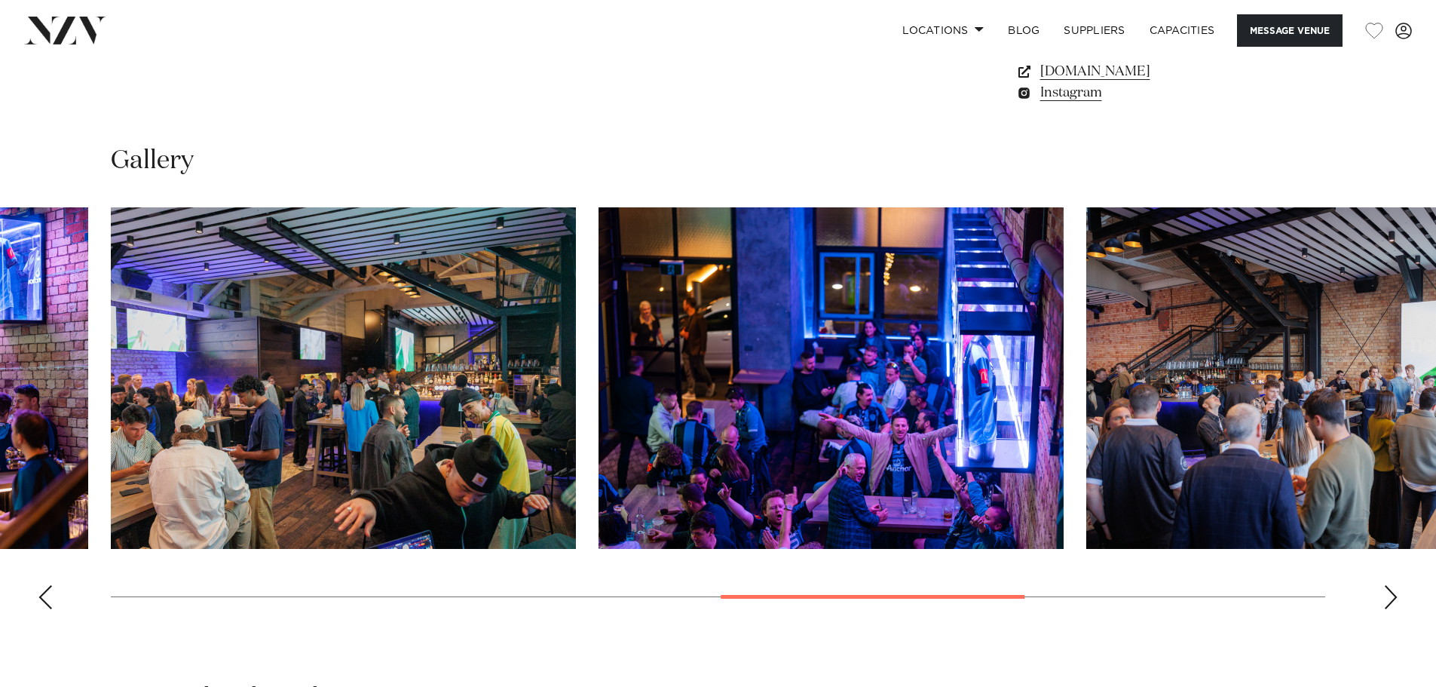
click at [1146, 595] on div "Next slide" at bounding box center [1390, 597] width 15 height 24
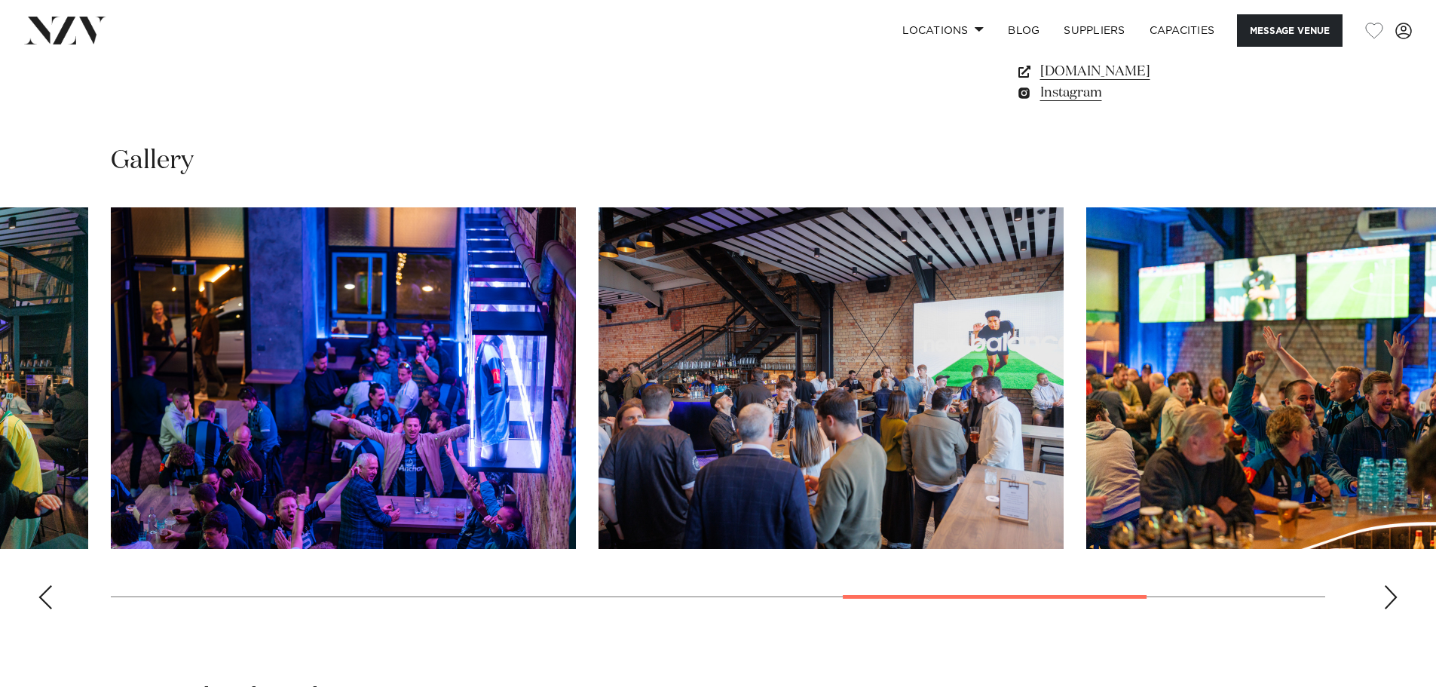
click at [1146, 595] on swiper-container at bounding box center [718, 414] width 1436 height 414
click at [1146, 595] on div "Next slide" at bounding box center [1390, 597] width 15 height 24
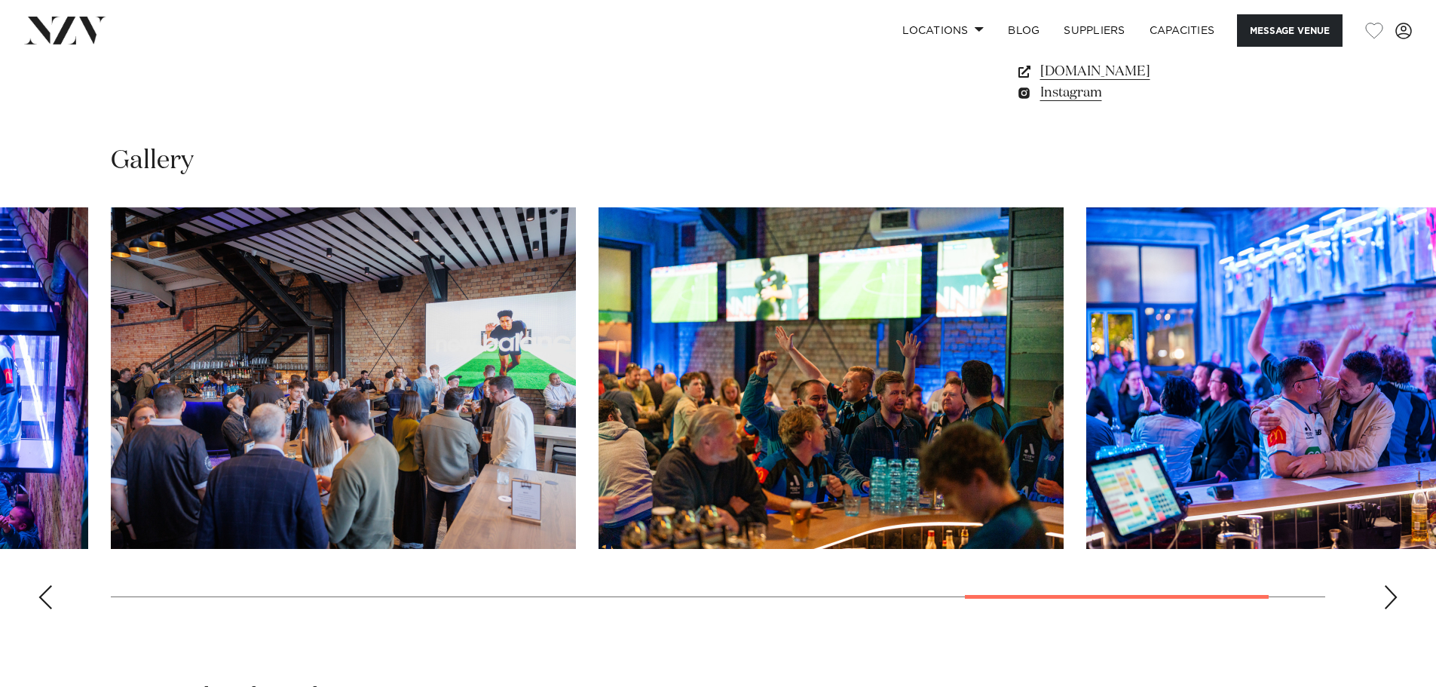
click at [1146, 595] on div "Next slide" at bounding box center [1390, 597] width 15 height 24
